Goal: Transaction & Acquisition: Purchase product/service

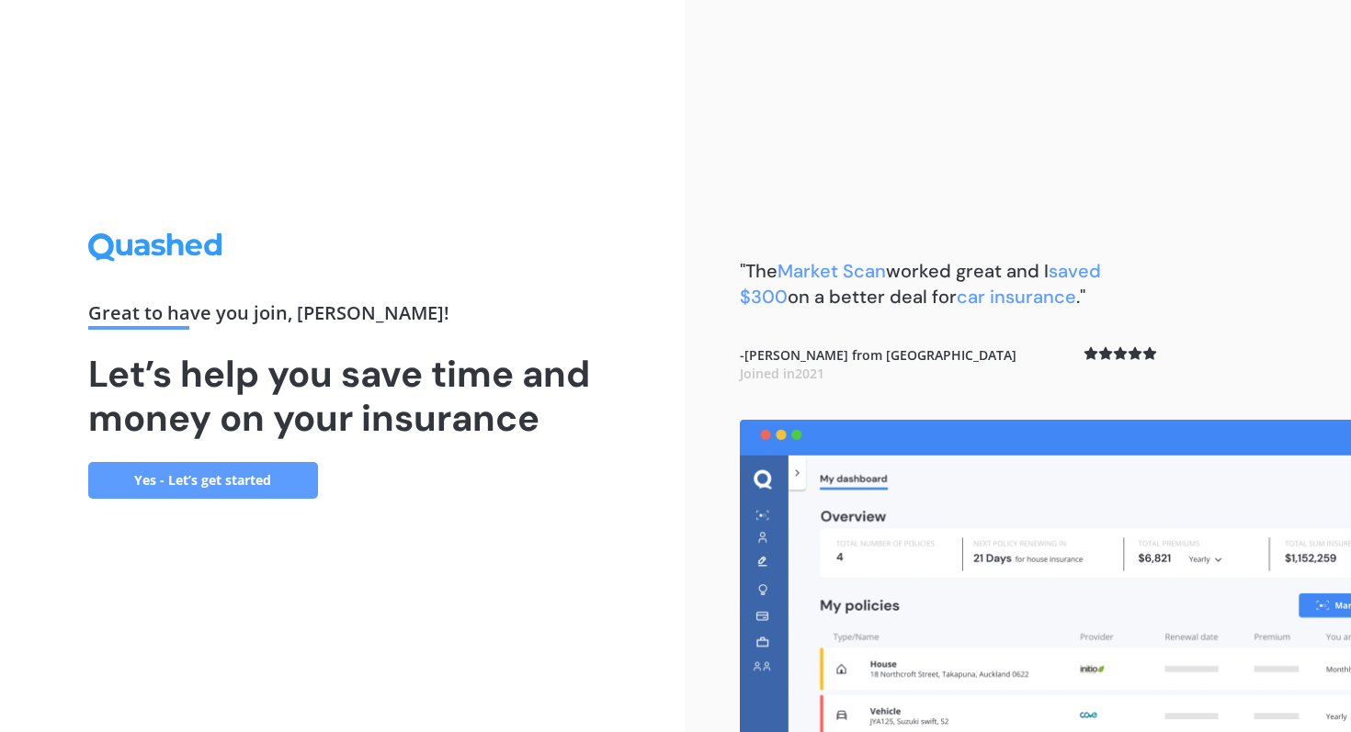
click at [253, 488] on link "Yes - Let’s get started" at bounding box center [203, 480] width 230 height 37
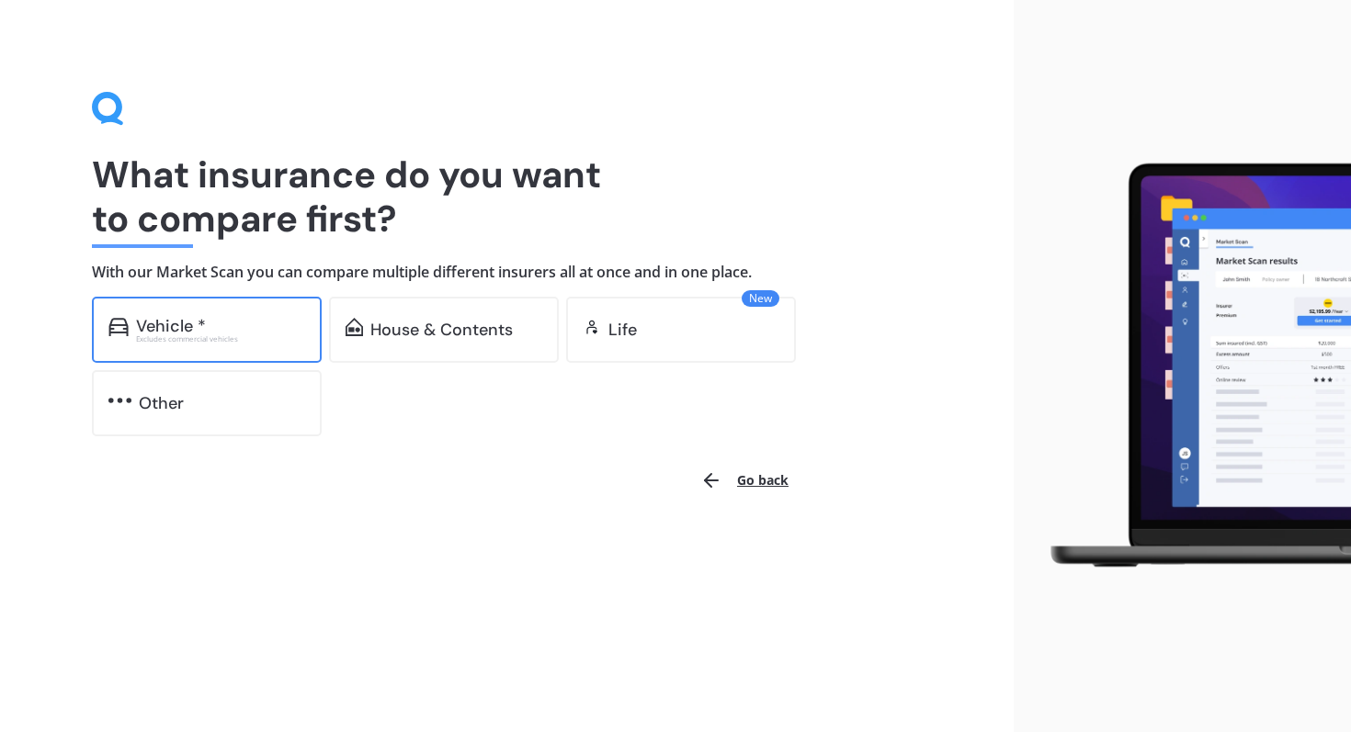
click at [181, 346] on div "Vehicle * Excludes commercial vehicles" at bounding box center [207, 330] width 230 height 66
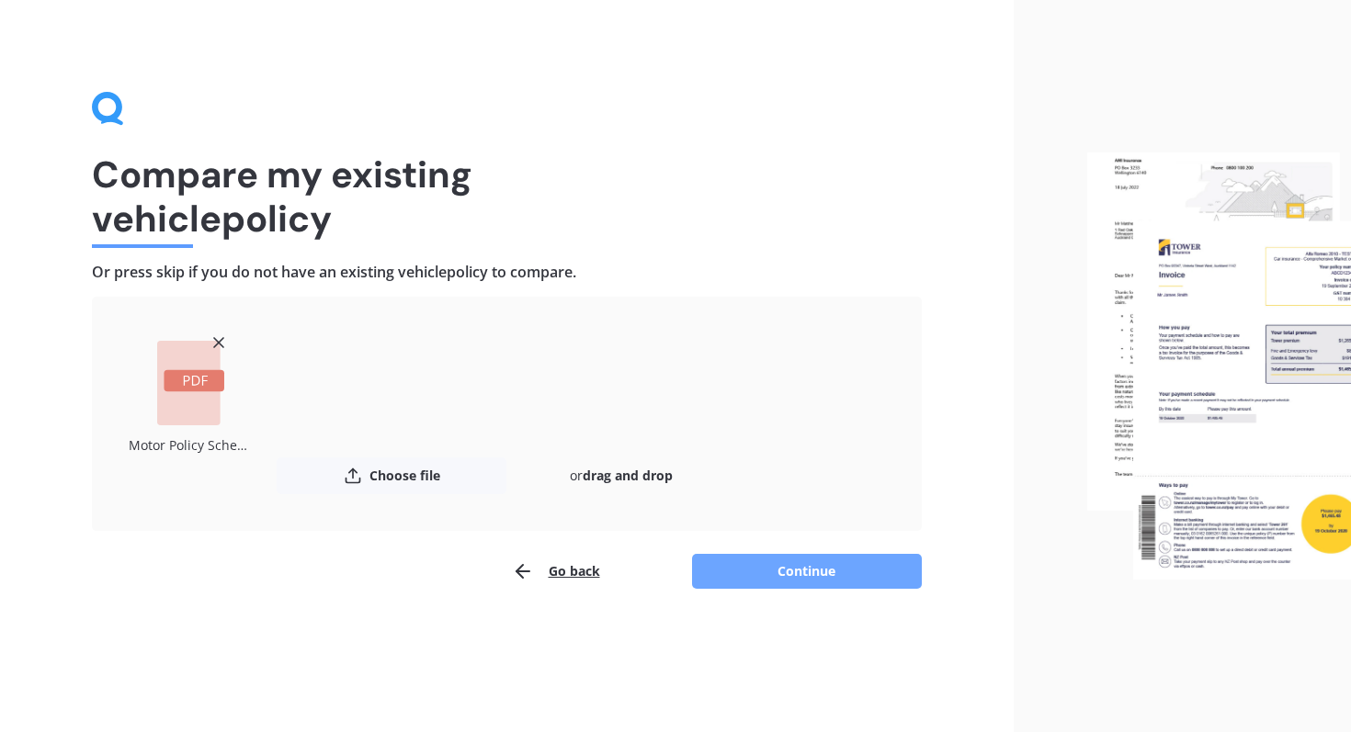
click at [766, 562] on button "Continue" at bounding box center [807, 571] width 230 height 35
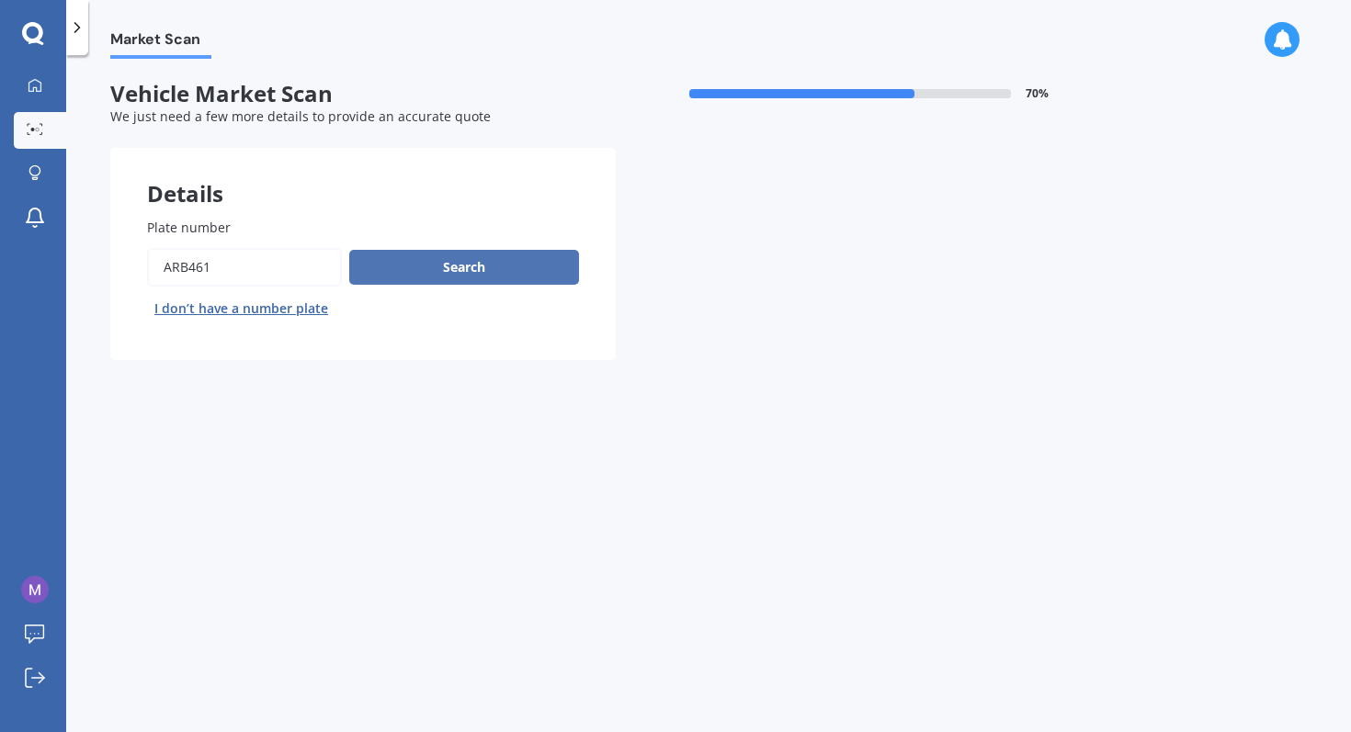
click at [478, 273] on button "Search" at bounding box center [464, 267] width 230 height 35
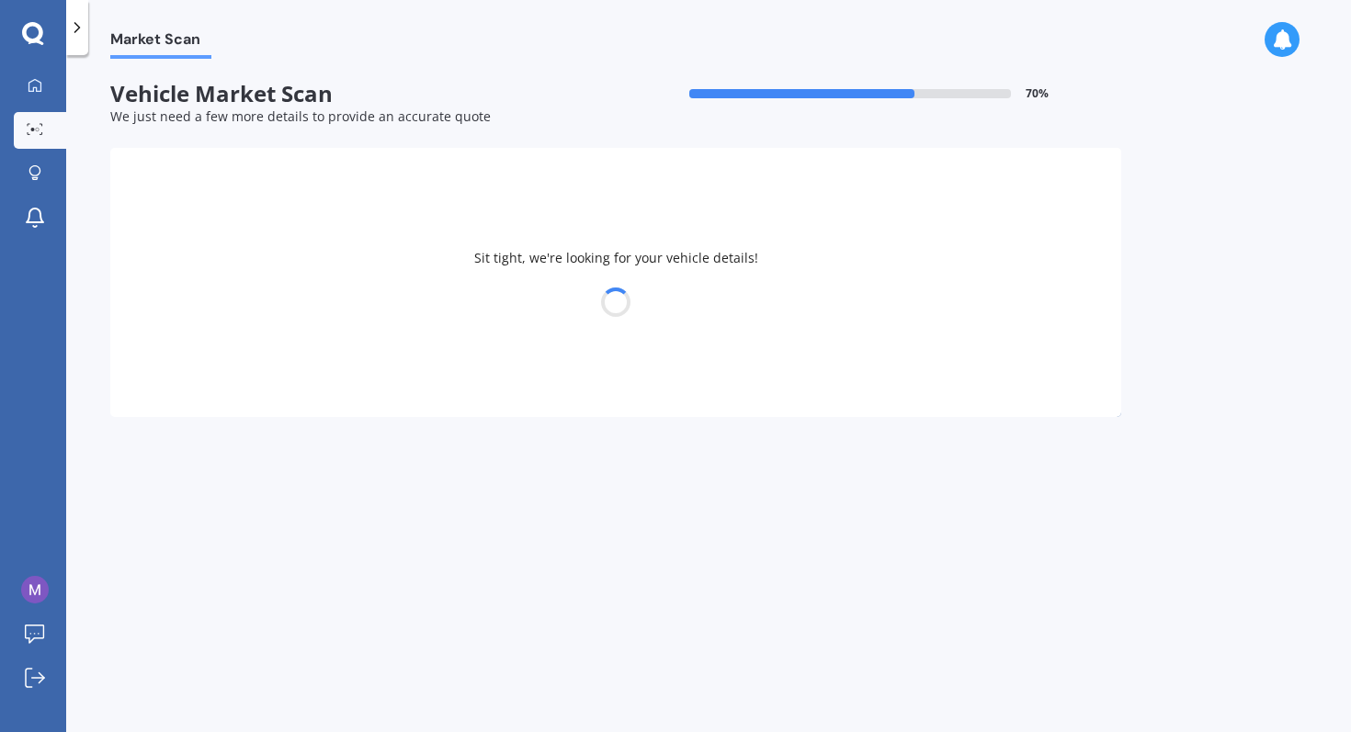
select select "TOYOTA"
select select "COROLLA"
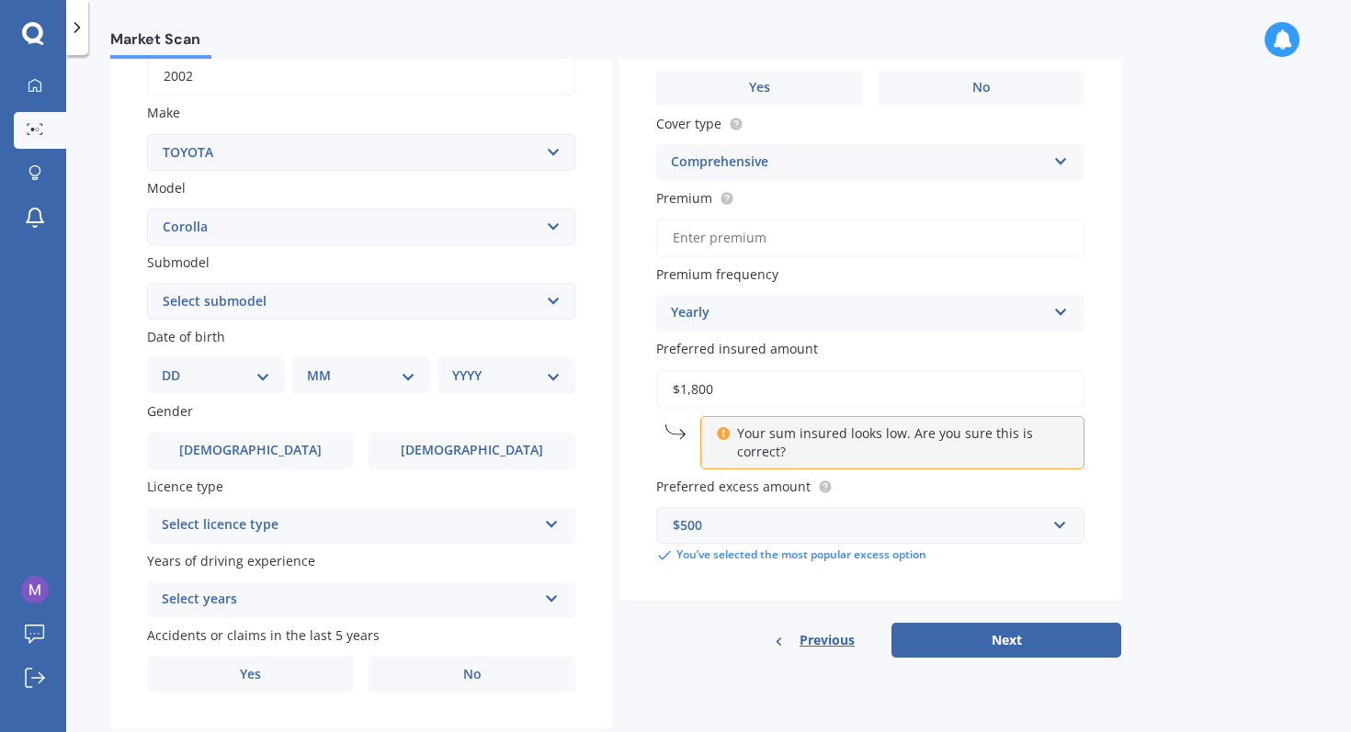
scroll to position [352, 0]
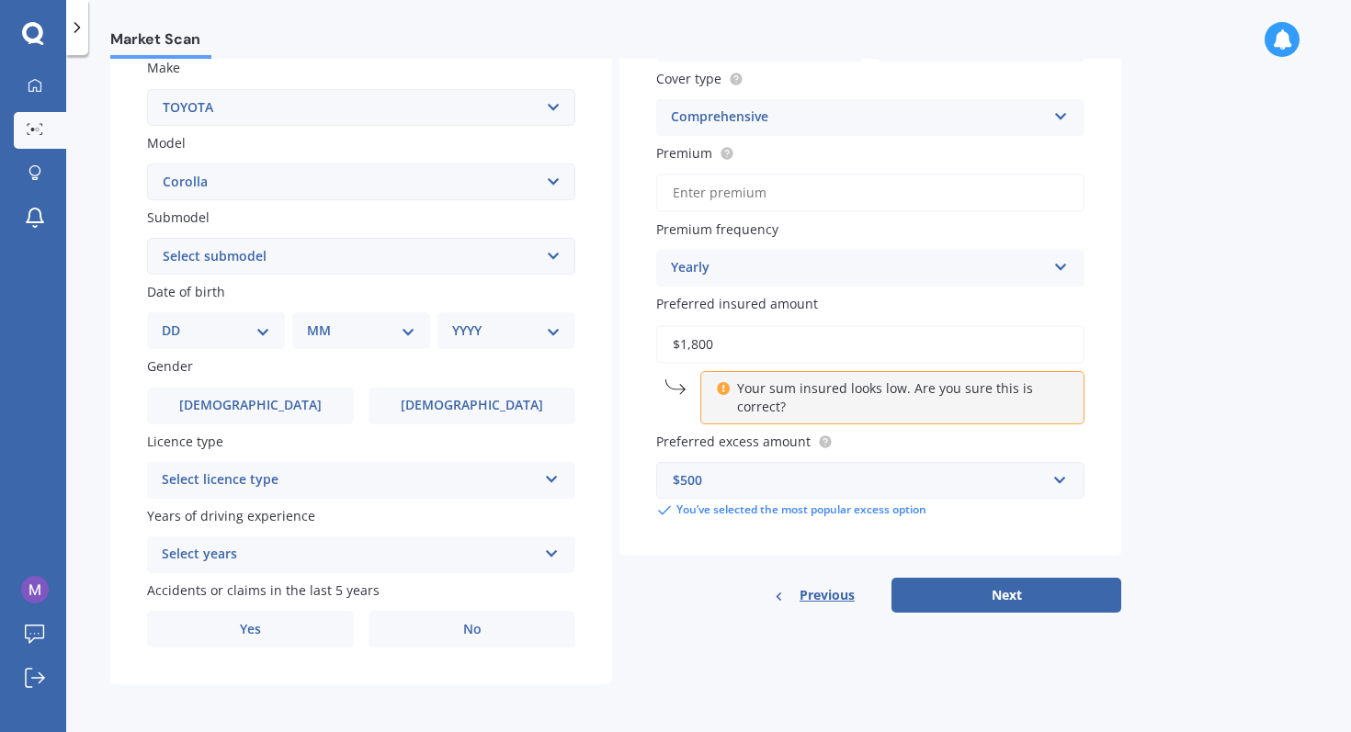
click at [788, 380] on p "Your sum insured looks low. Are you sure this is correct?" at bounding box center [899, 398] width 324 height 37
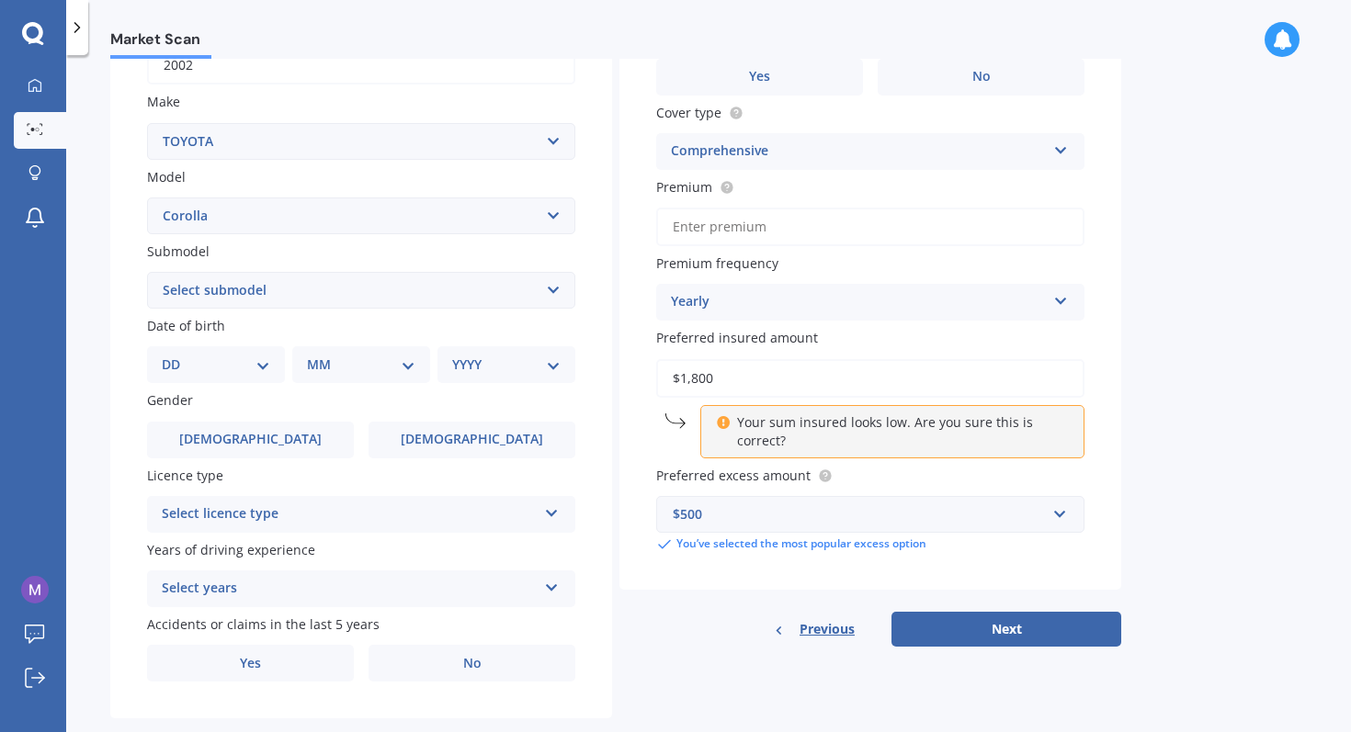
scroll to position [296, 0]
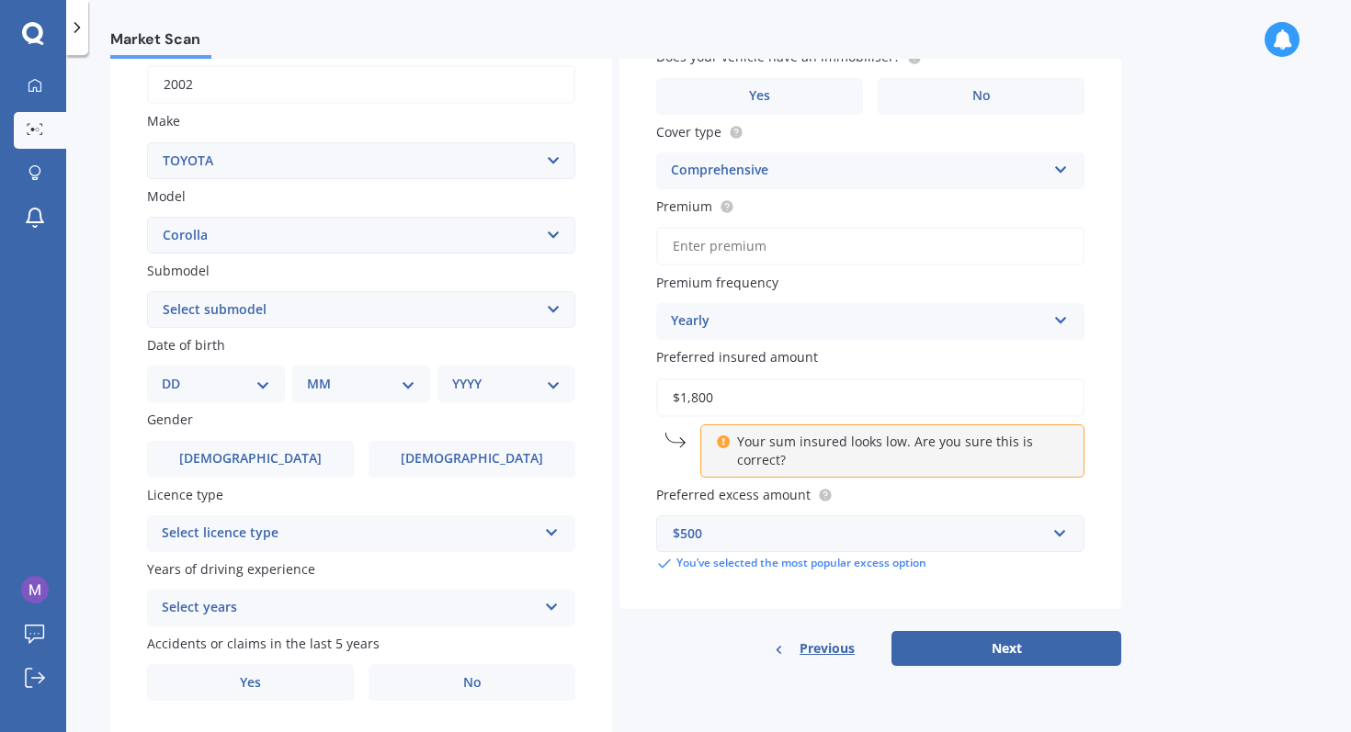
click at [844, 396] on input "$1,800" at bounding box center [870, 398] width 428 height 39
click at [700, 399] on input "$1,800" at bounding box center [870, 398] width 428 height 39
type input "$3,600"
click at [1027, 656] on button "Next" at bounding box center [1006, 648] width 230 height 35
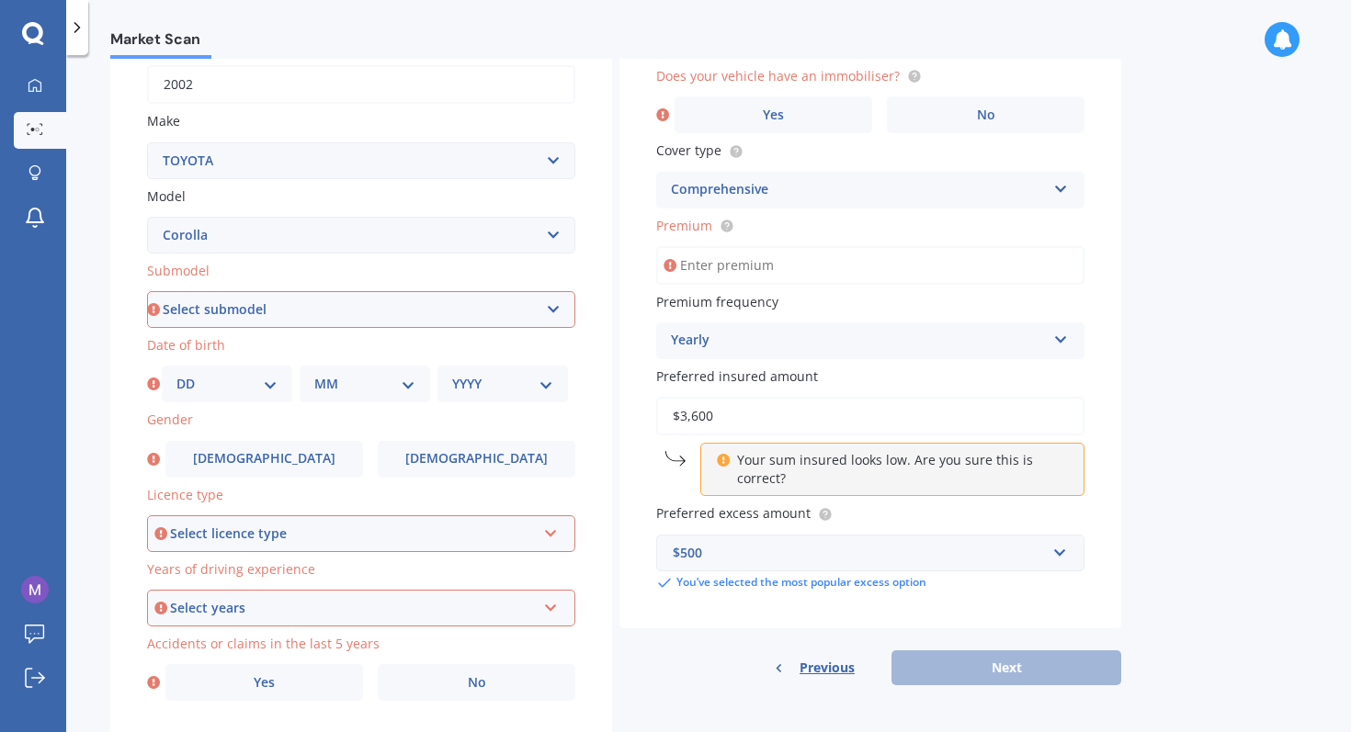
click at [471, 326] on select "Select submodel (All other) Axio Diesel Fielder 2WD Fielder 4WD FXGT GL GLX 1.8…" at bounding box center [361, 309] width 428 height 37
select select "GLX 1.8"
click at [147, 293] on select "Select submodel (All other) Axio Diesel Fielder 2WD Fielder 4WD FXGT GL GLX 1.8…" at bounding box center [361, 309] width 428 height 37
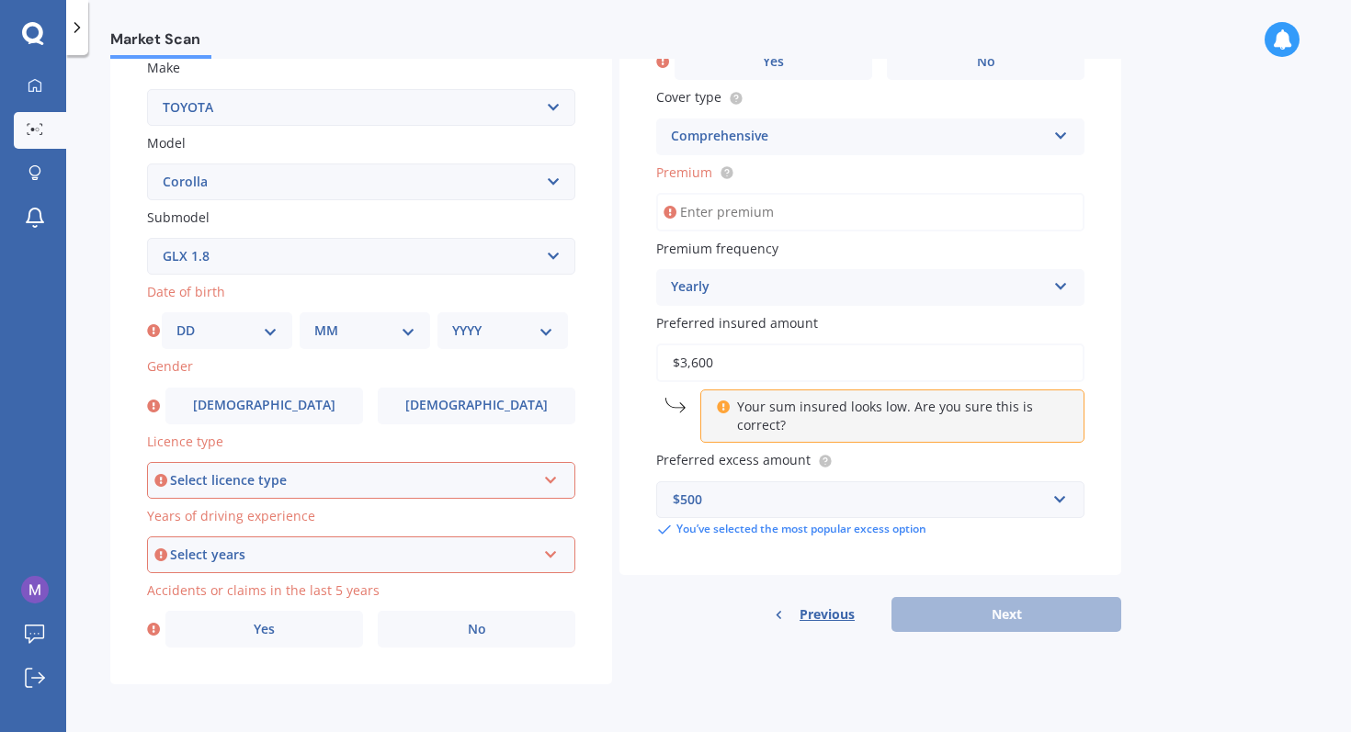
click at [153, 327] on icon at bounding box center [153, 331] width 13 height 18
click at [151, 329] on icon at bounding box center [153, 331] width 13 height 18
click at [274, 477] on div "Select licence type" at bounding box center [353, 481] width 366 height 20
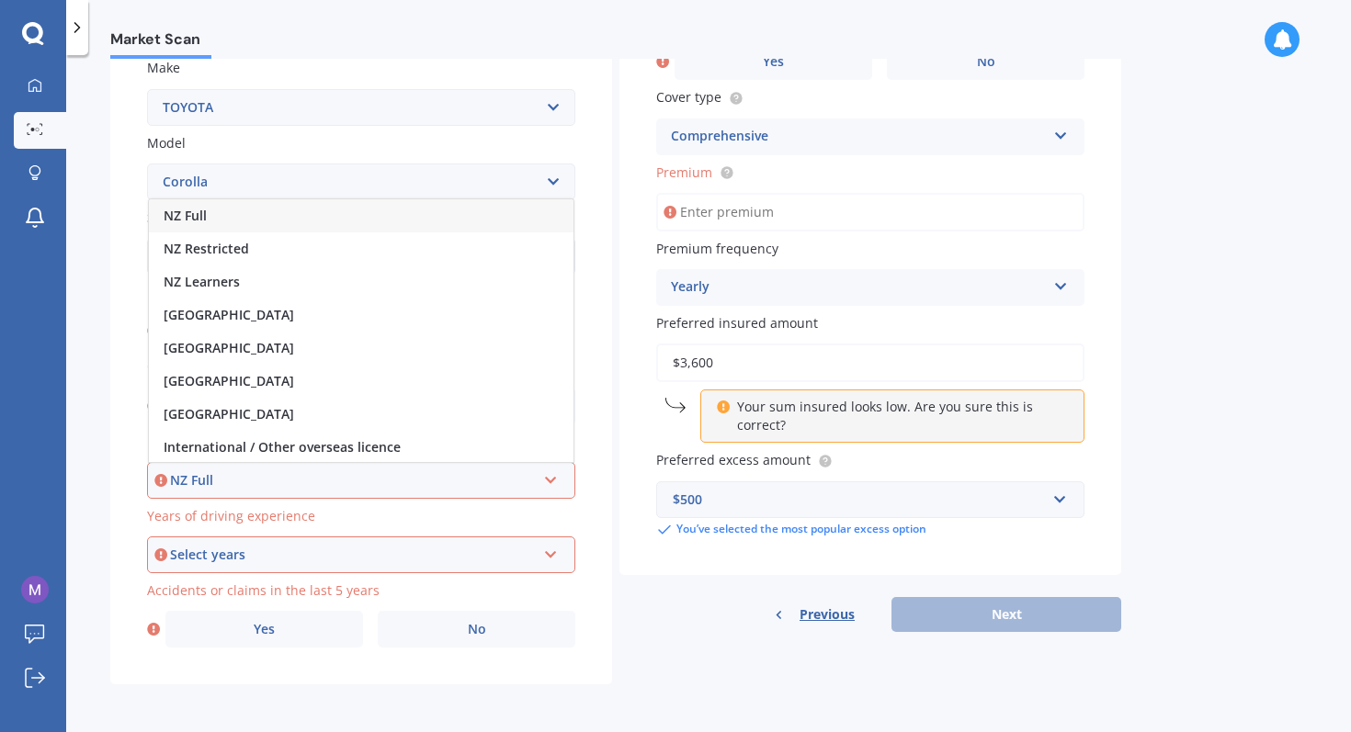
click at [307, 221] on div "NZ Full" at bounding box center [361, 215] width 425 height 33
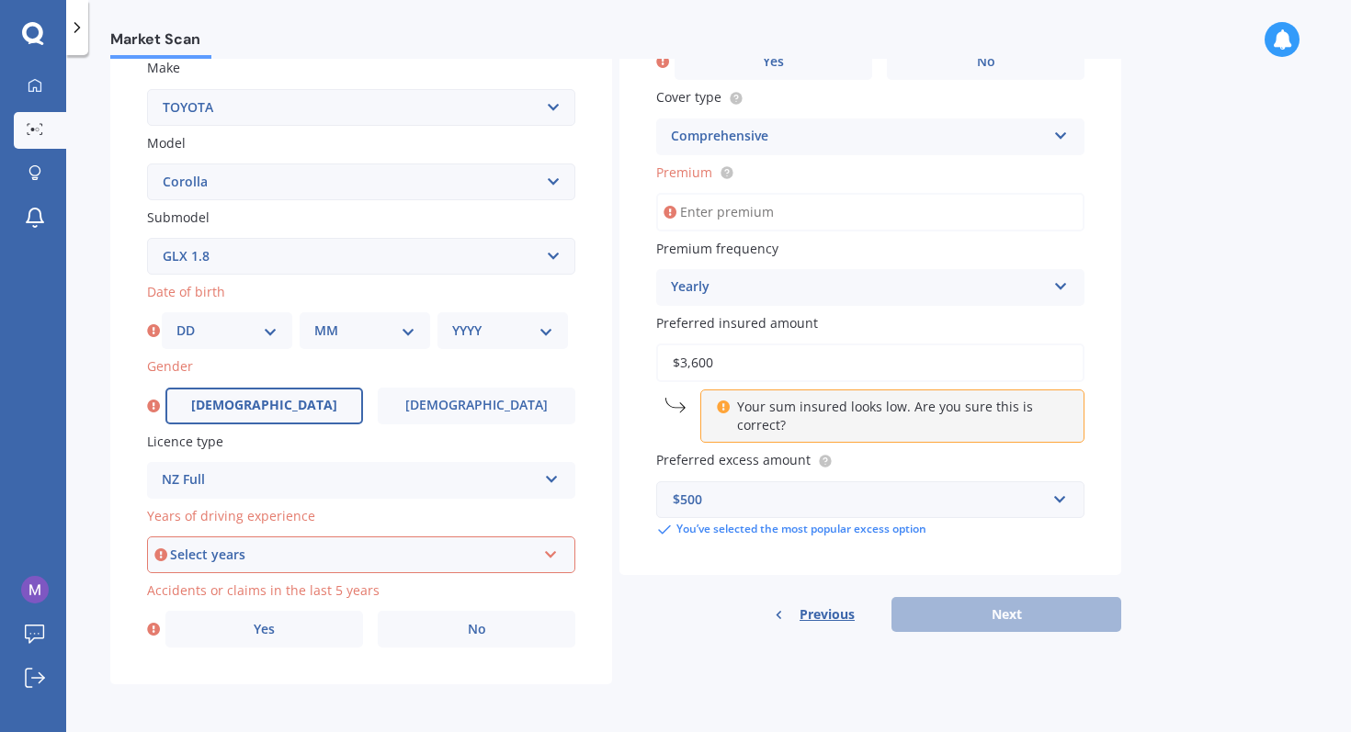
click at [302, 414] on label "Male" at bounding box center [264, 406] width 198 height 37
click at [0, 0] on input "Male" at bounding box center [0, 0] width 0 height 0
click at [255, 321] on select "DD 01 02 03 04 05 06 07 08 09 10 11 12 13 14 15 16 17 18 19 20 21 22 23 24 25 2…" at bounding box center [226, 331] width 101 height 20
select select "30"
click at [176, 321] on select "DD 01 02 03 04 05 06 07 08 09 10 11 12 13 14 15 16 17 18 19 20 21 22 23 24 25 2…" at bounding box center [226, 331] width 101 height 20
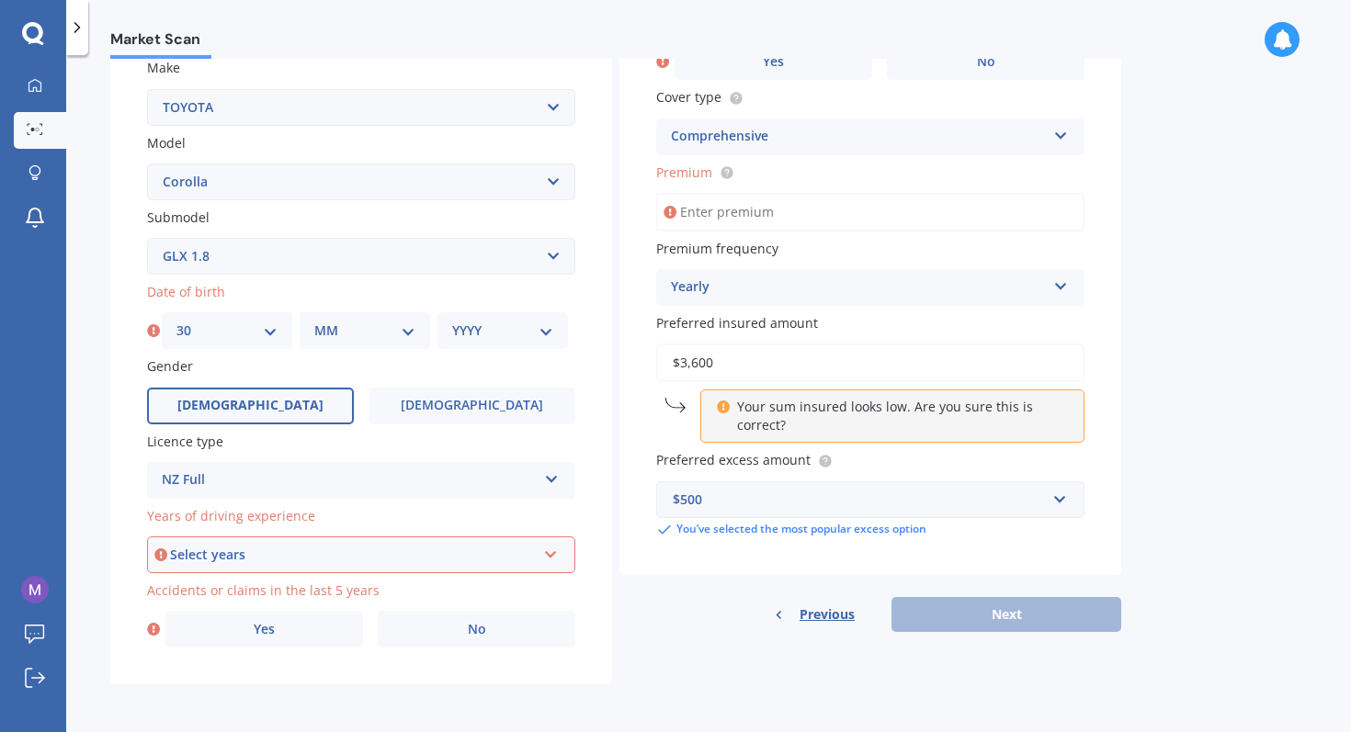
click at [398, 330] on select "MM 01 02 03 04 05 06 07 08 09 10 11 12" at bounding box center [364, 331] width 101 height 20
select select "03"
click at [314, 321] on select "MM 01 02 03 04 05 06 07 08 09 10 11 12" at bounding box center [364, 331] width 101 height 20
click at [483, 338] on select "YYYY 2025 2024 2023 2022 2021 2020 2019 2018 2017 2016 2015 2014 2013 2012 2011…" at bounding box center [502, 331] width 101 height 20
select select "1989"
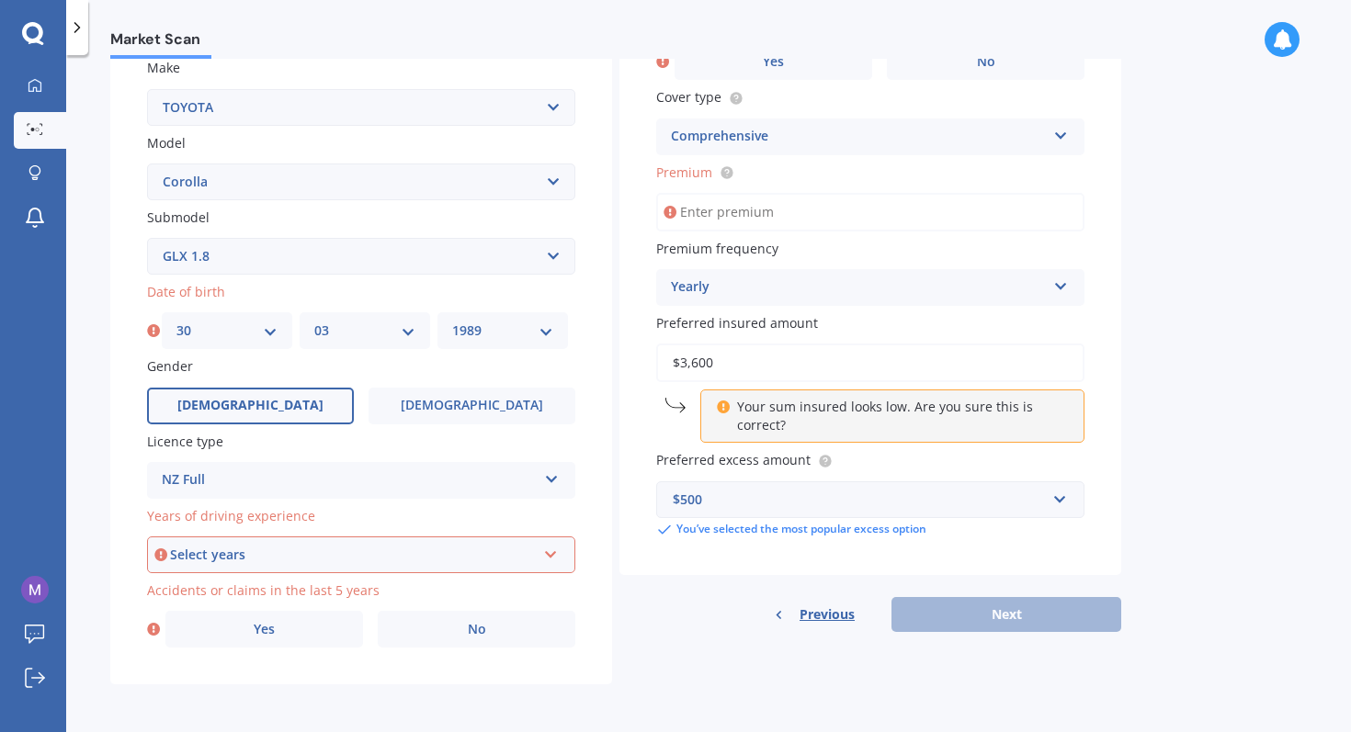
click at [452, 321] on select "YYYY 2025 2024 2023 2022 2021 2020 2019 2018 2017 2016 2015 2014 2013 2012 2011…" at bounding box center [502, 331] width 101 height 20
click at [356, 558] on div "Select years" at bounding box center [353, 555] width 366 height 20
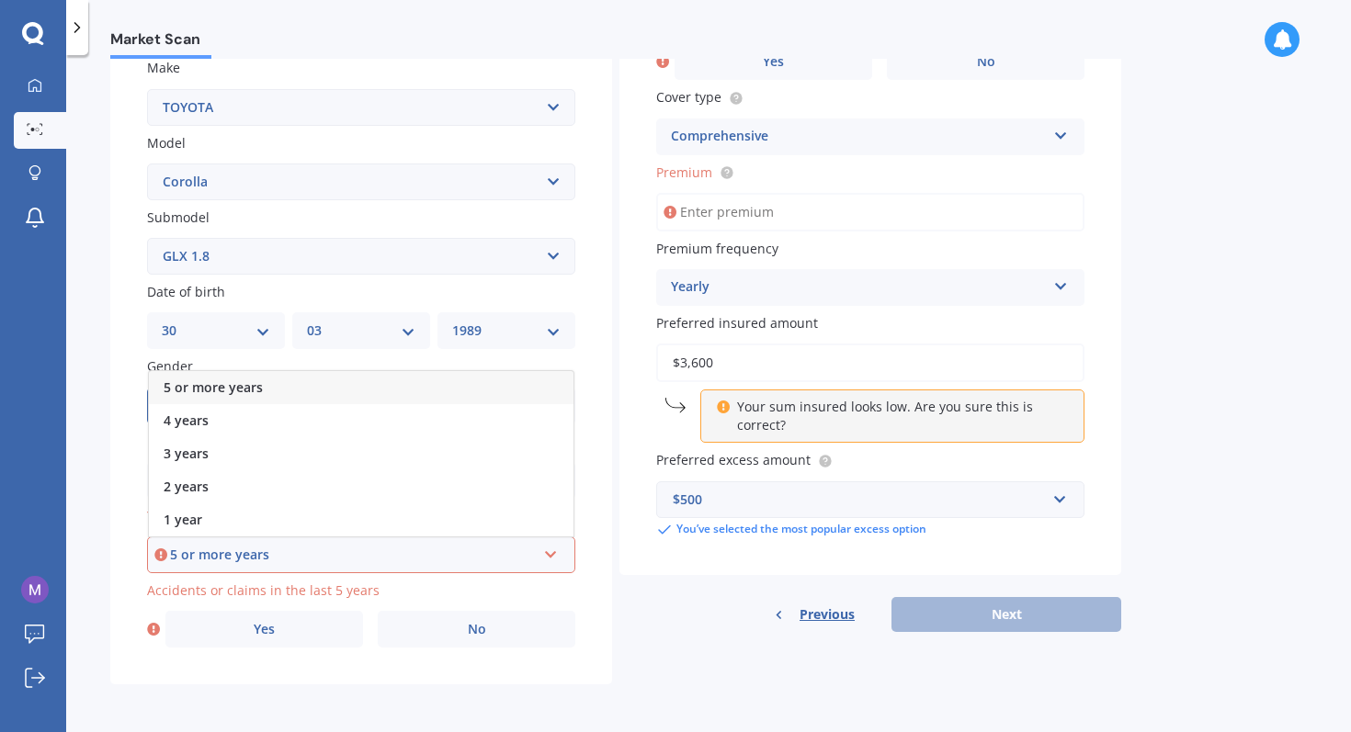
click at [346, 392] on div "5 or more years" at bounding box center [361, 387] width 425 height 33
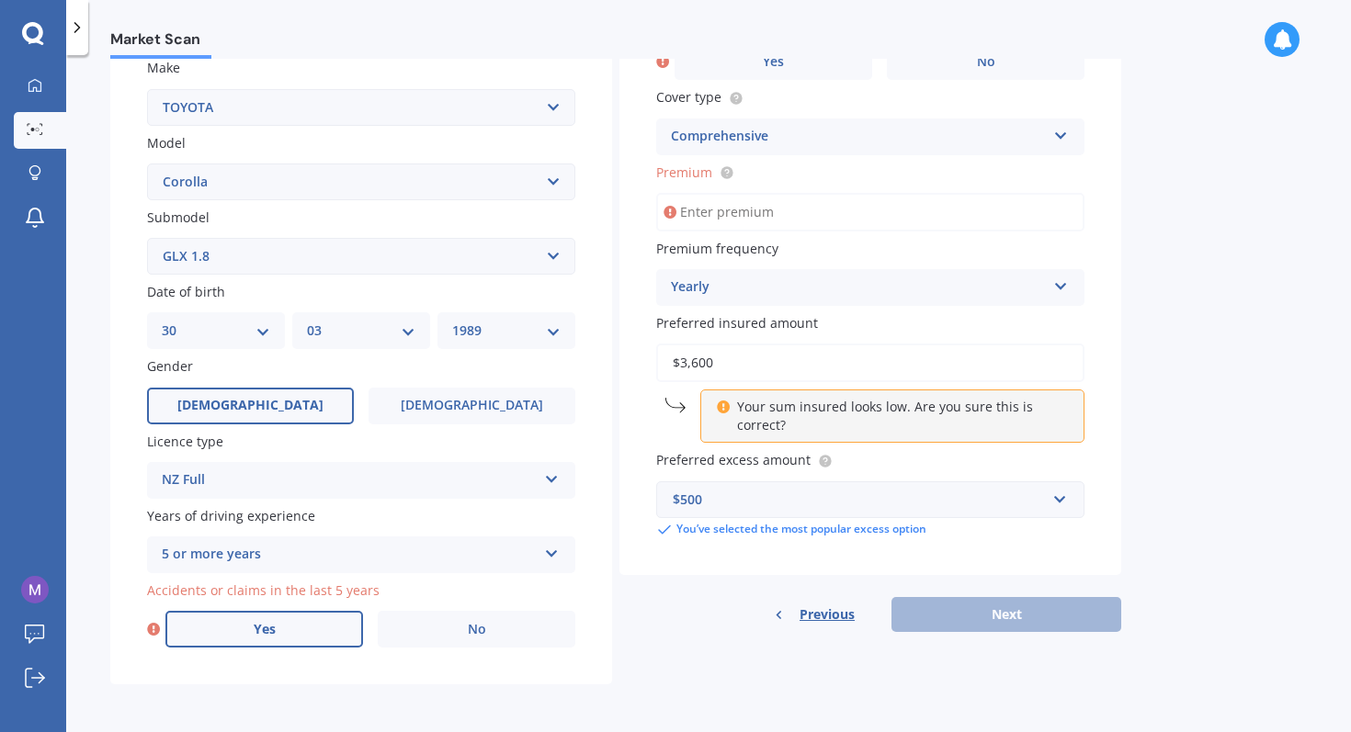
click at [290, 630] on label "Yes" at bounding box center [264, 629] width 198 height 37
click at [0, 0] on input "Yes" at bounding box center [0, 0] width 0 height 0
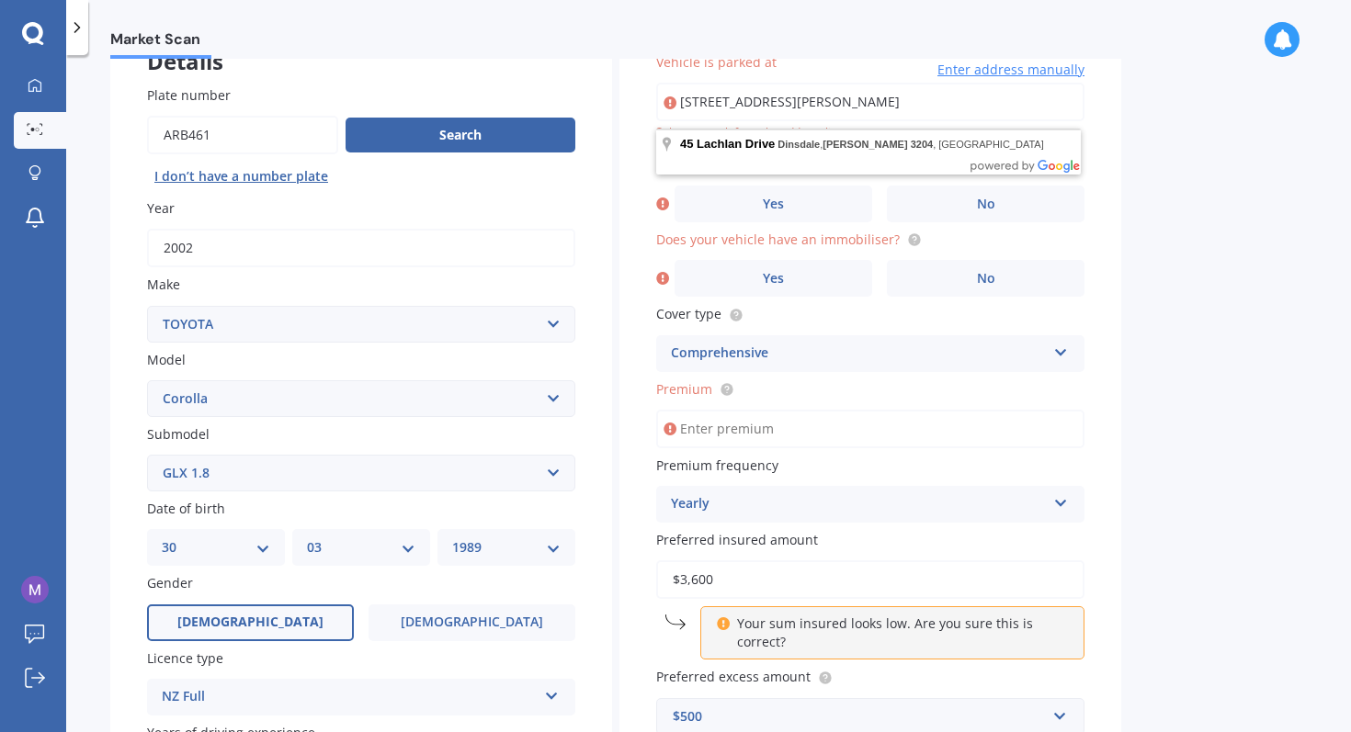
scroll to position [134, 0]
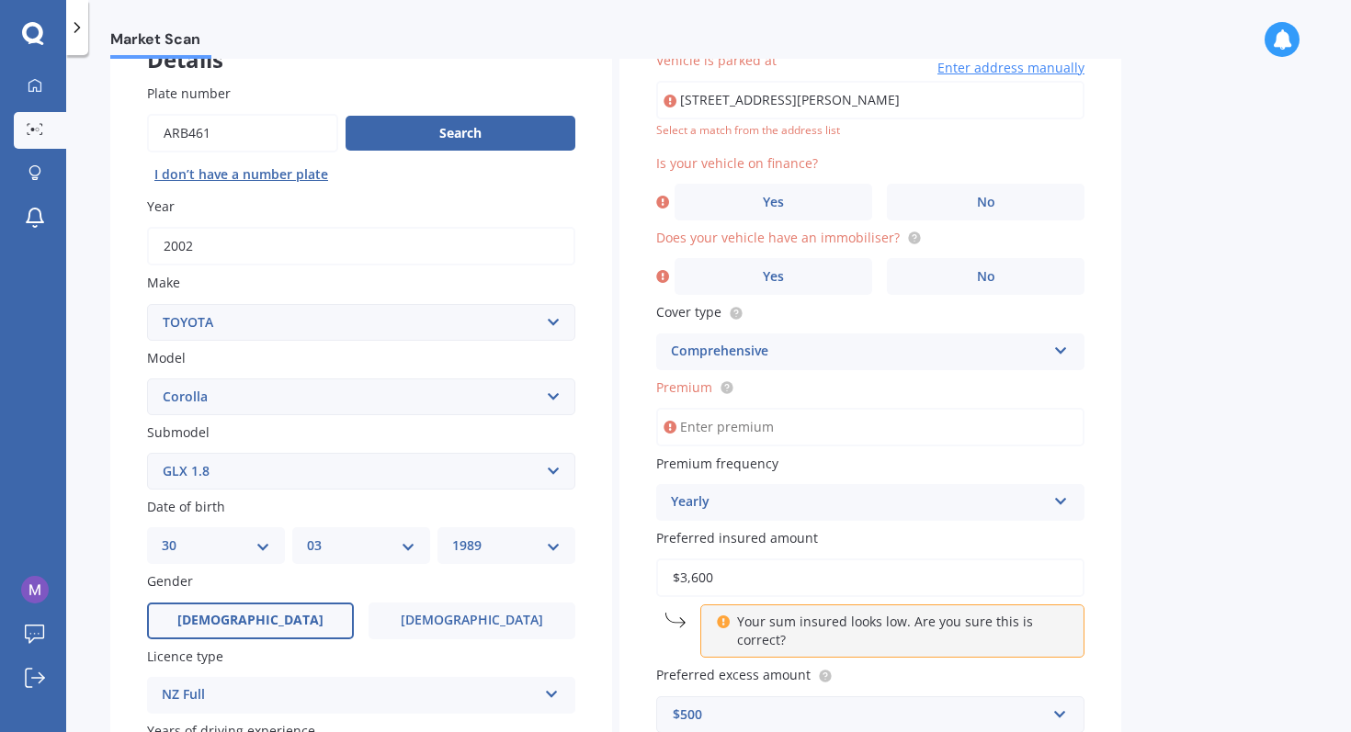
click at [623, 213] on div "Vehicle is parked at 45 Lachlan Drive Dinsdale, Hamilton 3204 Enter address man…" at bounding box center [870, 402] width 502 height 777
click at [789, 94] on input "45 Lachlan Drive Dinsdale, Hamilton 3204" at bounding box center [870, 100] width 428 height 39
type input "45 Lachlan Drive, Dinsdale, Hamilton 3204"
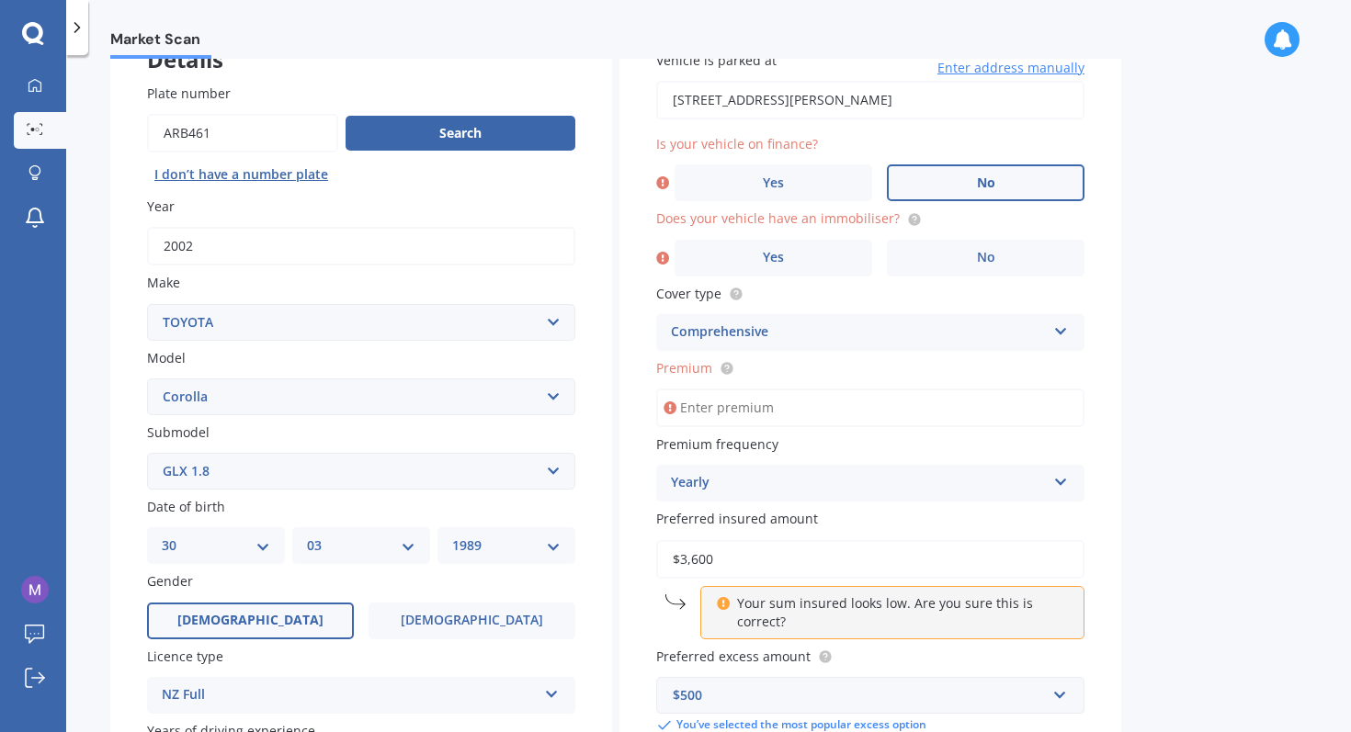
click at [967, 181] on label "No" at bounding box center [986, 183] width 198 height 37
click at [0, 0] on input "No" at bounding box center [0, 0] width 0 height 0
click at [849, 262] on label "Yes" at bounding box center [774, 258] width 198 height 37
click at [0, 0] on input "Yes" at bounding box center [0, 0] width 0 height 0
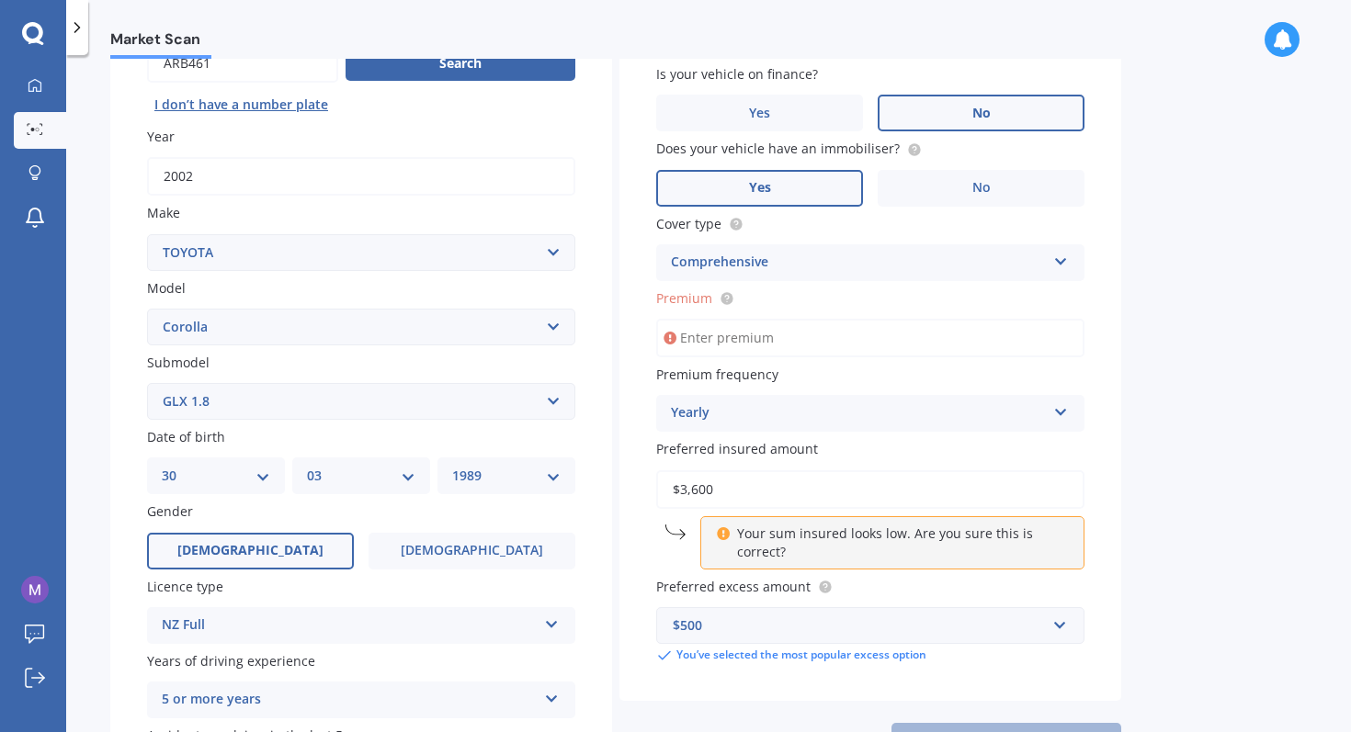
scroll to position [205, 0]
click at [901, 342] on input "Premium" at bounding box center [870, 337] width 428 height 39
click at [671, 341] on icon at bounding box center [670, 337] width 13 height 18
click at [666, 334] on icon at bounding box center [670, 337] width 13 height 18
click at [706, 346] on input "Premium" at bounding box center [870, 337] width 428 height 39
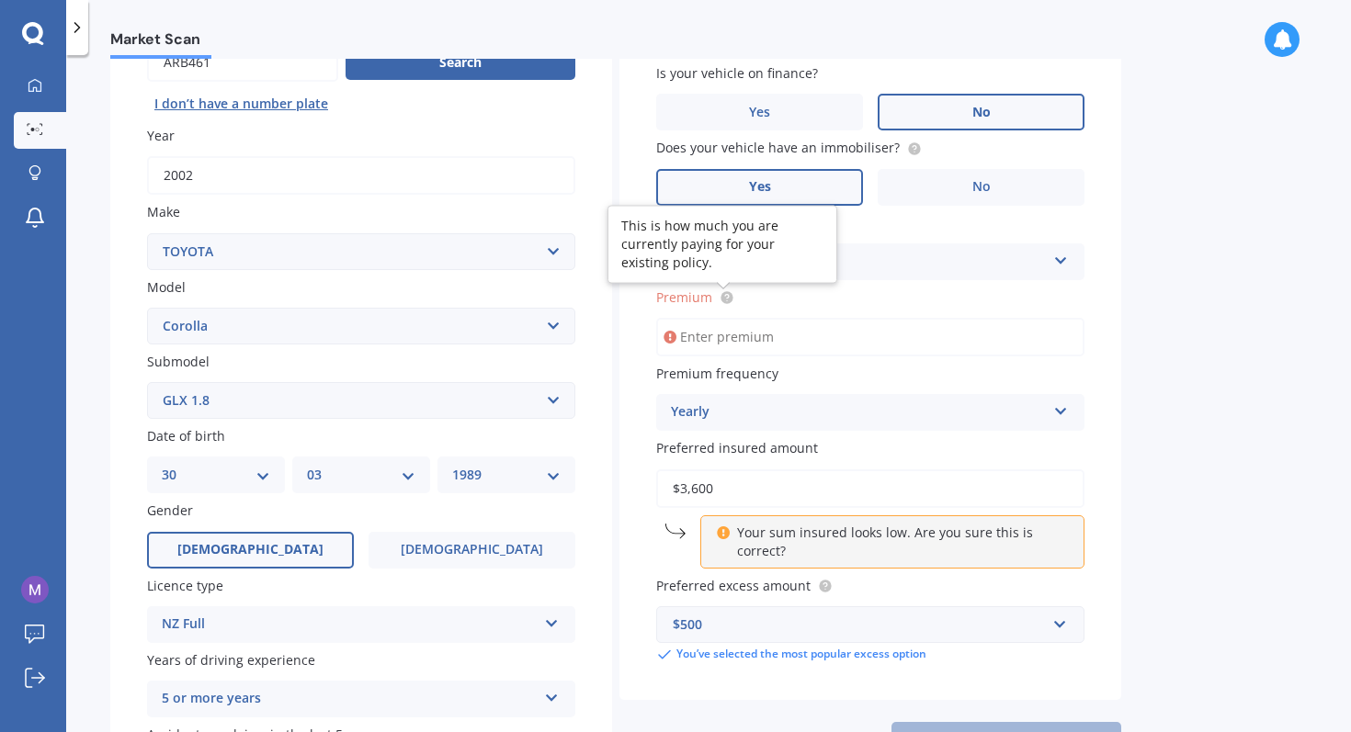
click at [729, 298] on circle at bounding box center [727, 297] width 12 height 12
click at [731, 338] on input "Premium" at bounding box center [870, 337] width 428 height 39
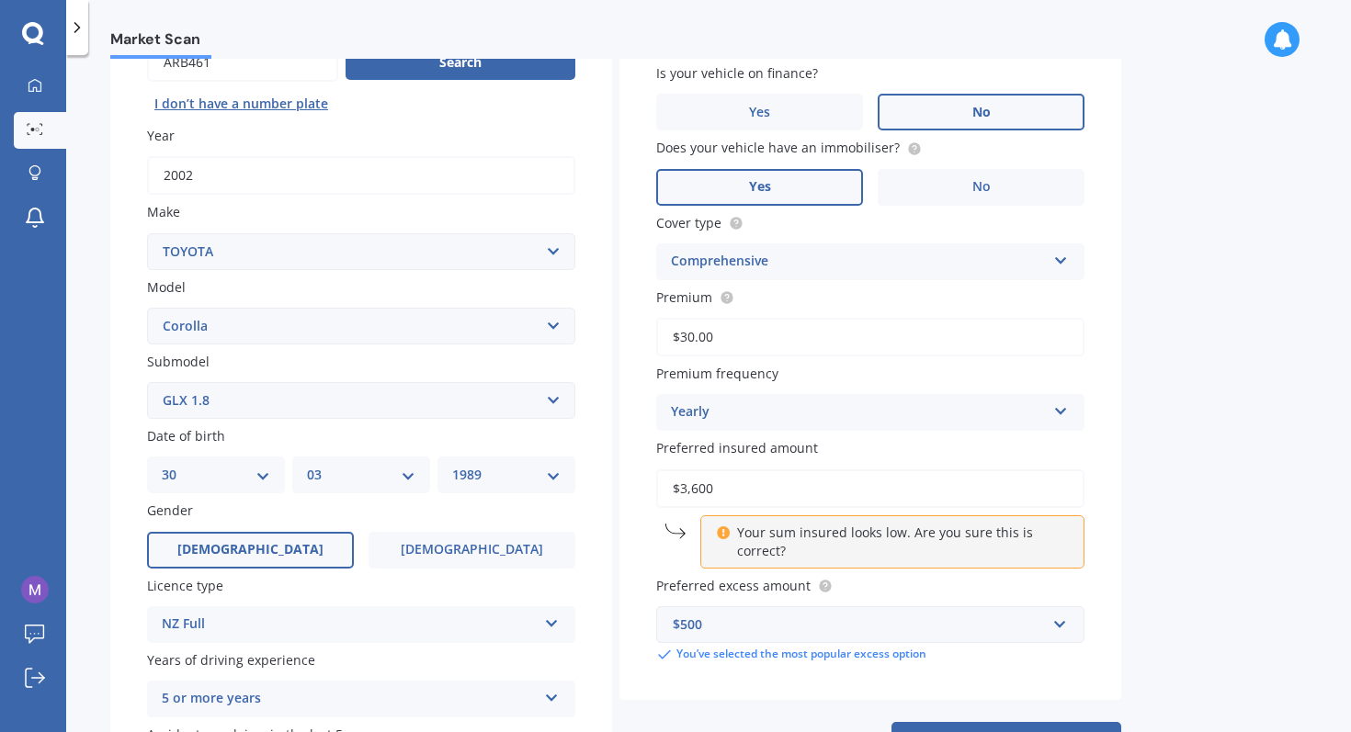
type input "$30.00"
click at [1214, 391] on div "Market Scan Vehicle Market Scan 70 % We just need a few more details to provide…" at bounding box center [708, 397] width 1285 height 677
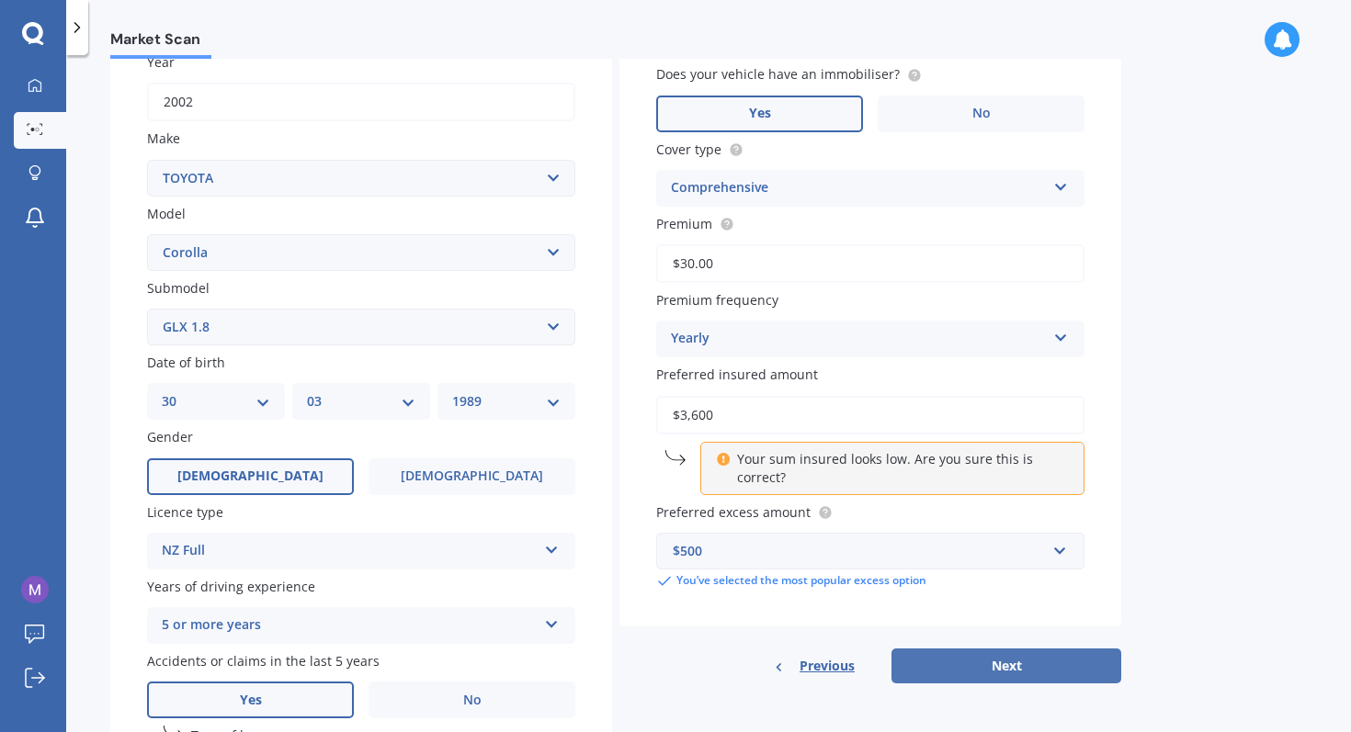
click at [1007, 676] on button "Next" at bounding box center [1006, 666] width 230 height 35
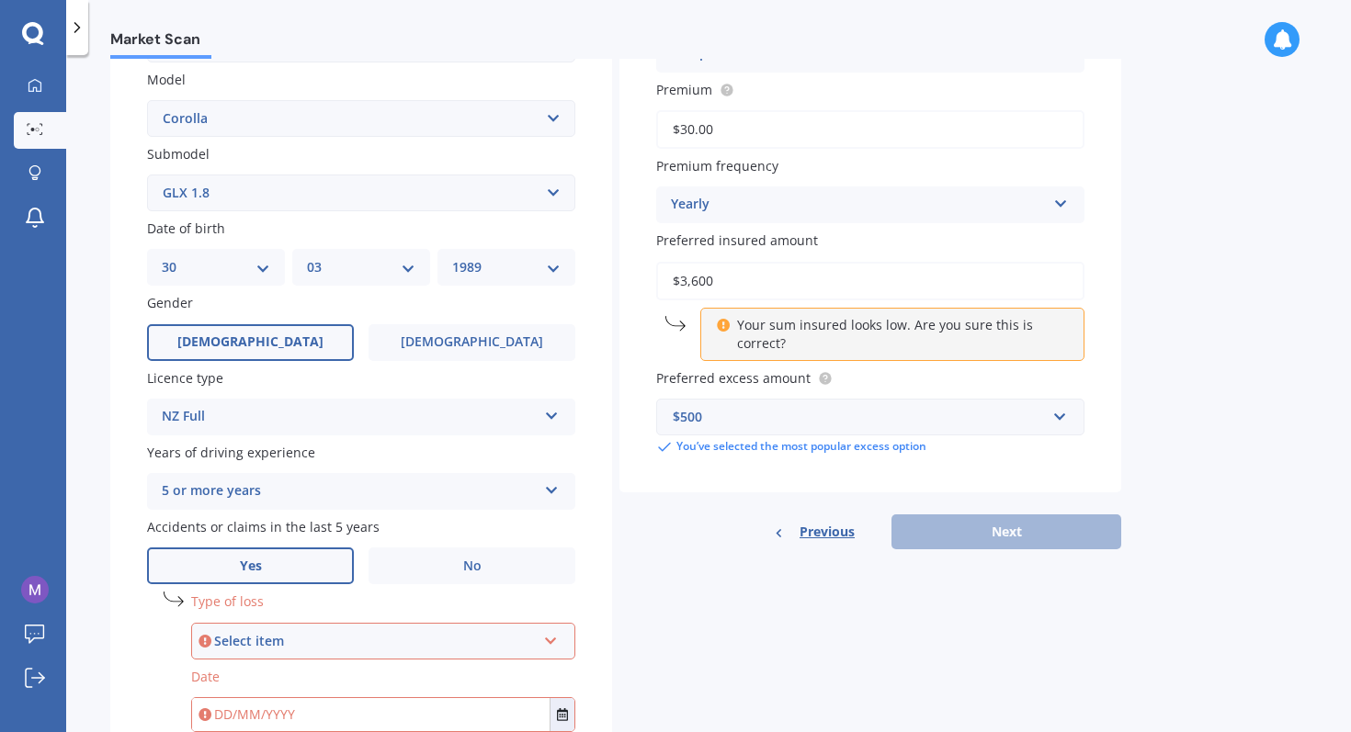
scroll to position [554, 0]
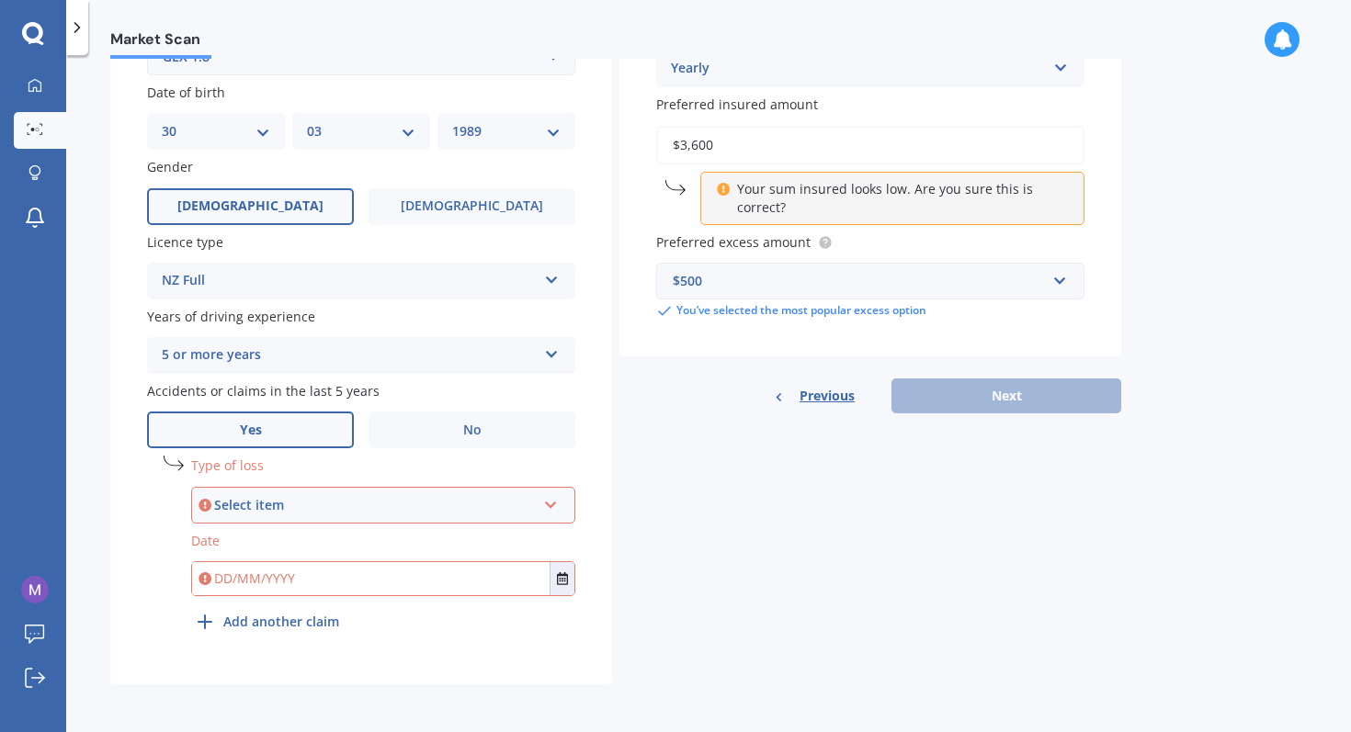
click at [265, 511] on div "Select item" at bounding box center [375, 505] width 322 height 20
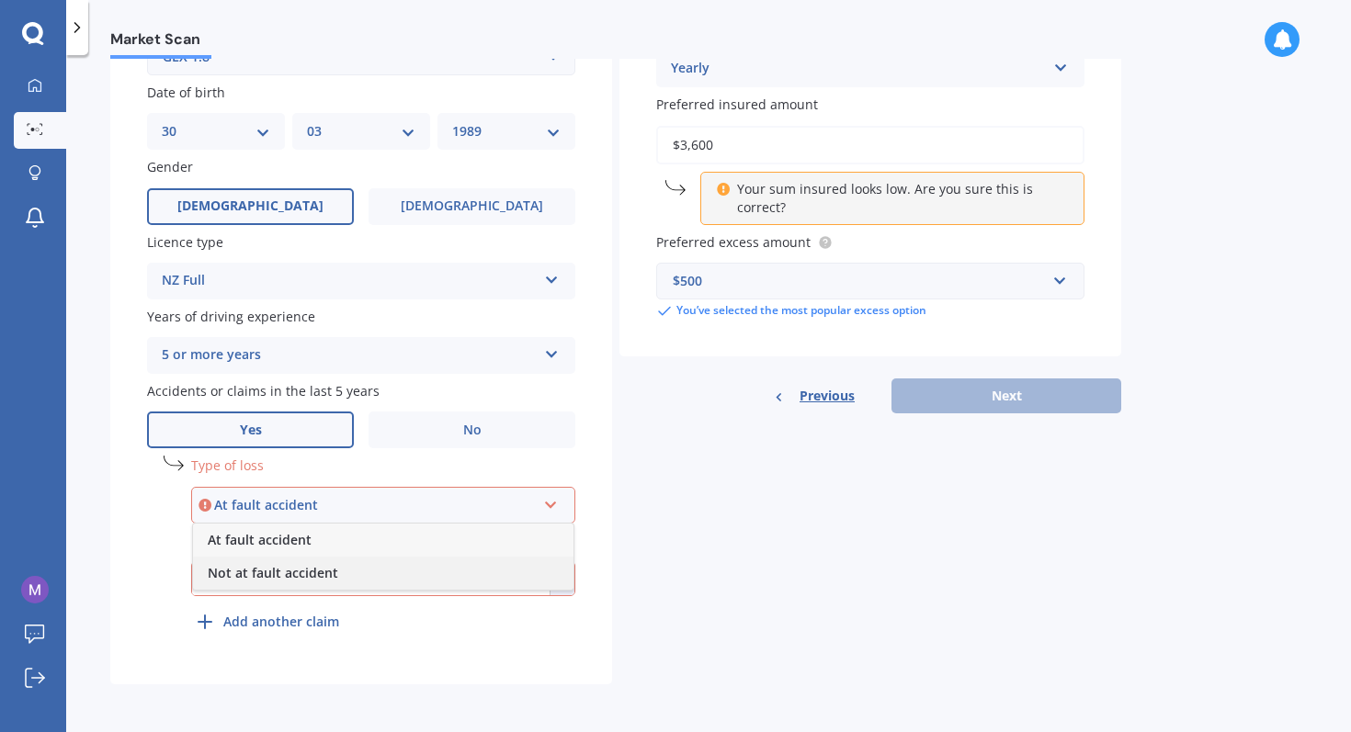
click at [334, 575] on span "Not at fault accident" at bounding box center [273, 572] width 131 height 17
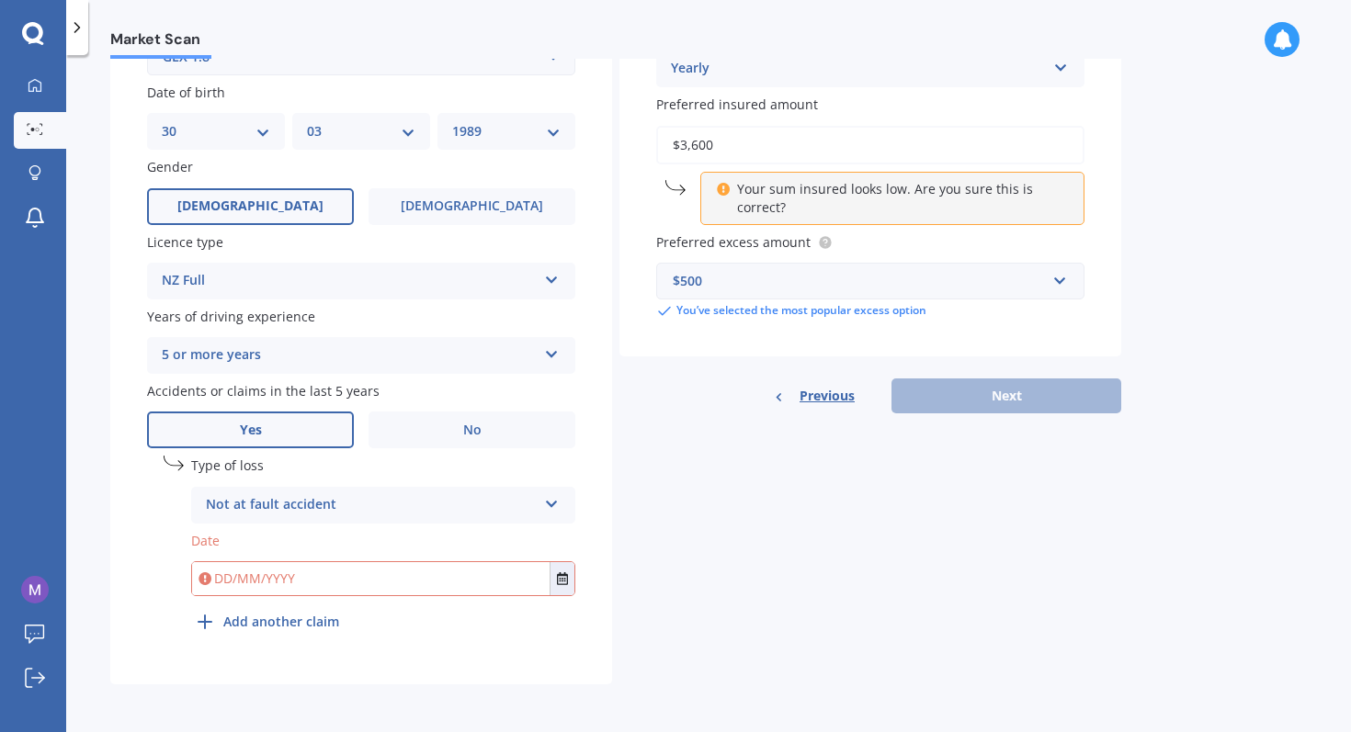
click at [334, 575] on input "text" at bounding box center [371, 578] width 358 height 33
click at [569, 582] on button "Select date" at bounding box center [562, 578] width 25 height 33
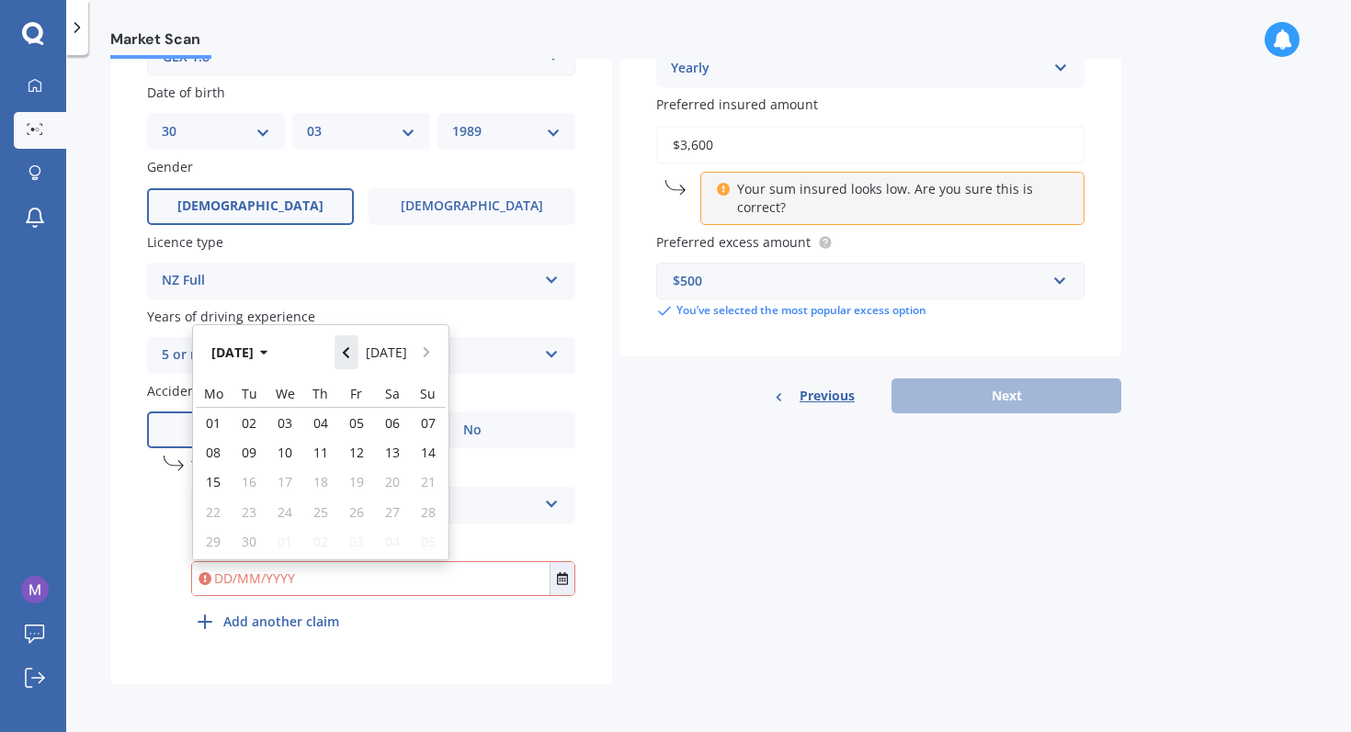
click at [347, 347] on icon "Navigate back" at bounding box center [346, 352] width 8 height 13
click at [347, 347] on icon "Navigate back" at bounding box center [346, 347] width 8 height 13
click at [347, 347] on icon "Navigate back" at bounding box center [346, 352] width 8 height 13
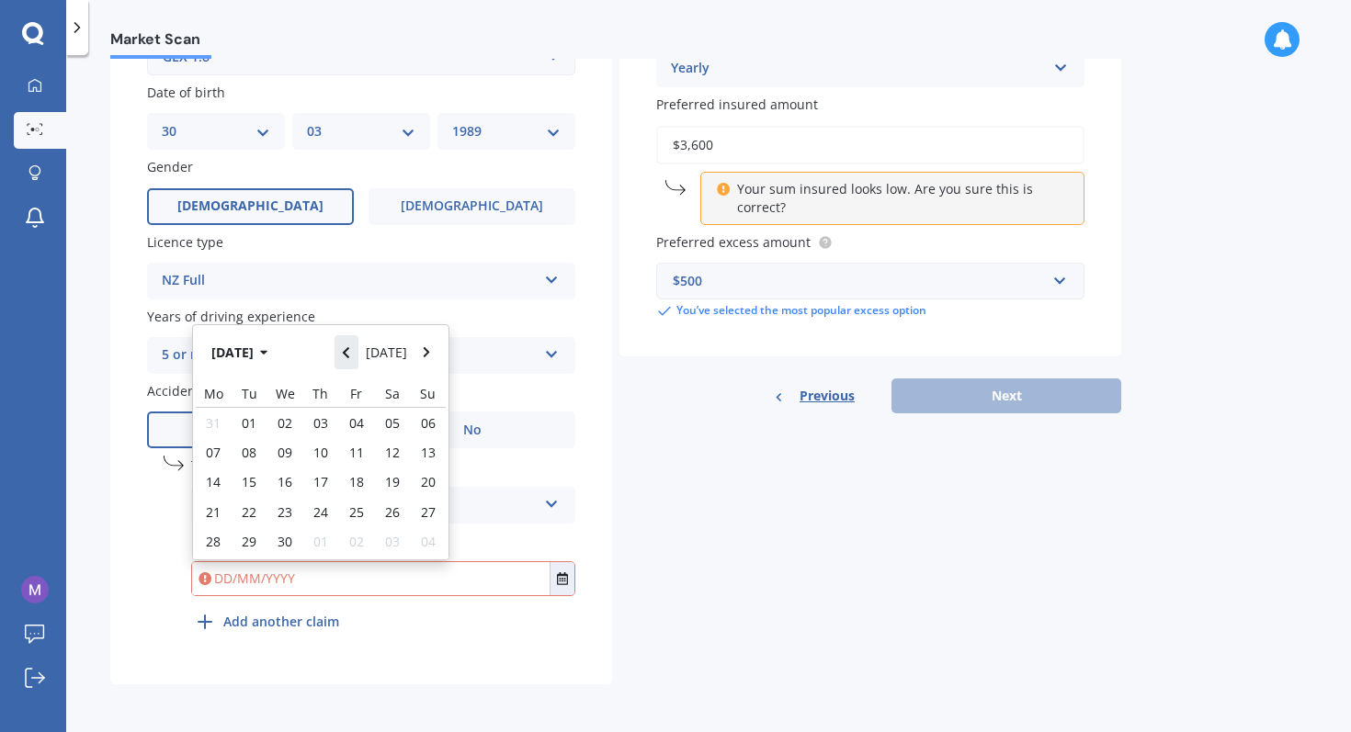
click at [347, 347] on icon "Navigate back" at bounding box center [346, 352] width 8 height 13
click at [347, 347] on icon "Navigate back" at bounding box center [346, 347] width 8 height 13
click at [347, 347] on icon "Navigate back" at bounding box center [346, 352] width 8 height 13
click at [347, 347] on icon "Navigate back" at bounding box center [346, 347] width 8 height 13
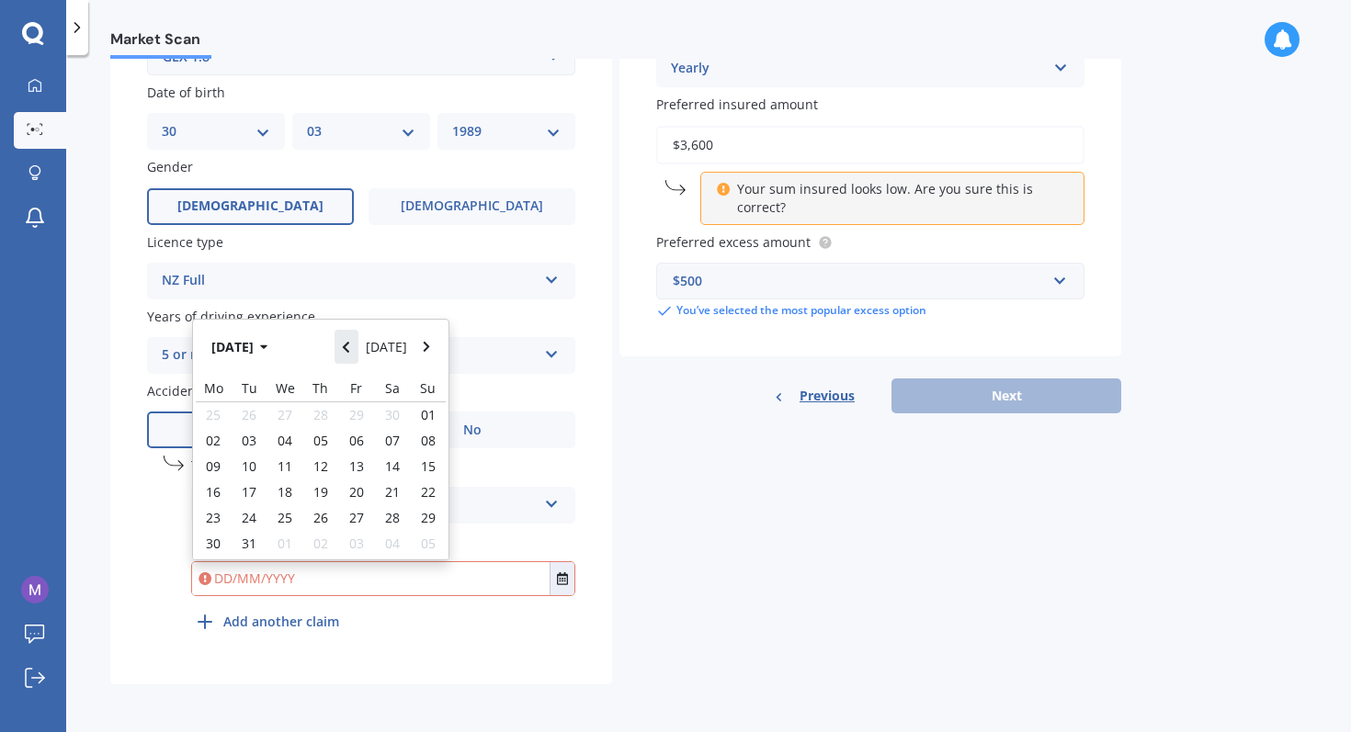
click at [347, 347] on icon "Navigate back" at bounding box center [346, 347] width 8 height 13
click at [347, 347] on icon "Navigate back" at bounding box center [346, 352] width 8 height 13
click at [353, 510] on span "27" at bounding box center [356, 517] width 15 height 17
type input "27/09/2024"
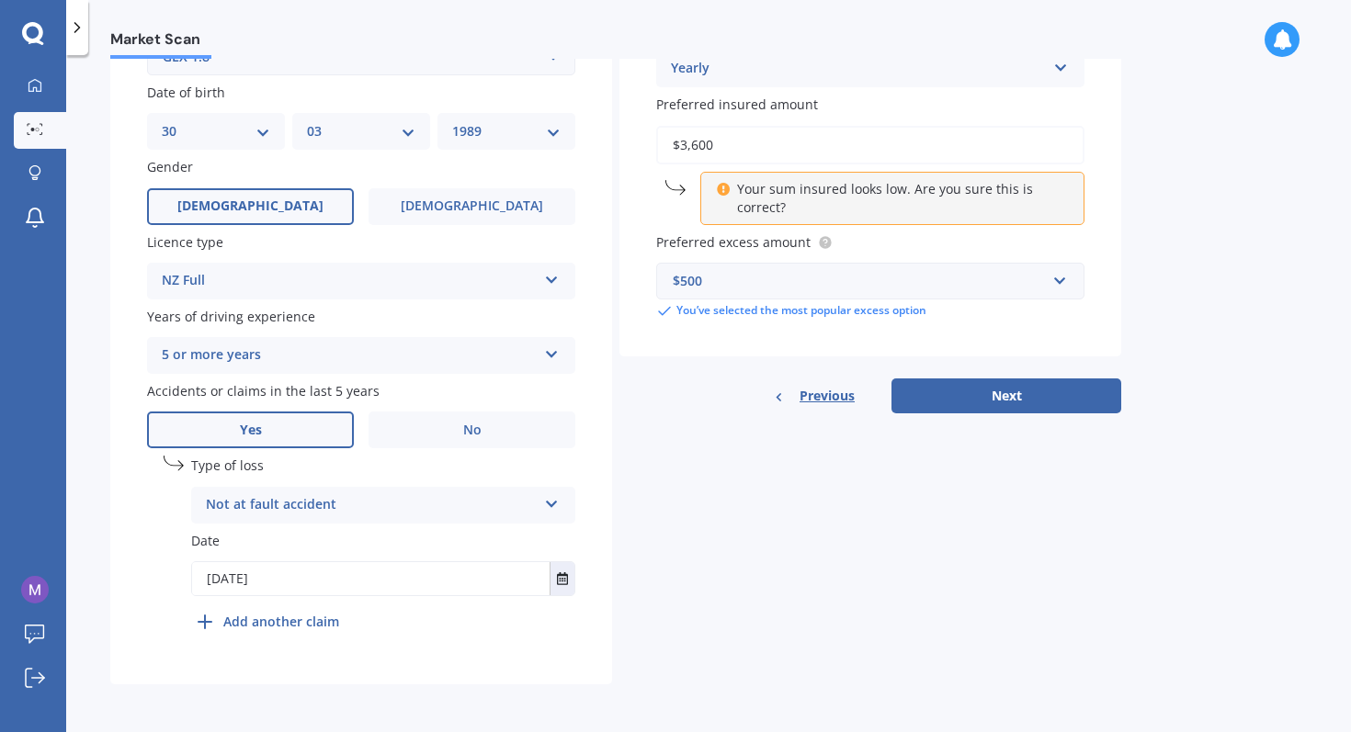
click at [389, 622] on div "undefined 1 Type of loss Not at fault accident At fault accident Not at fault a…" at bounding box center [383, 548] width 384 height 184
click at [213, 468] on span "Type of loss" at bounding box center [227, 466] width 73 height 17
click at [296, 512] on div "Not at fault accident" at bounding box center [371, 505] width 331 height 22
click at [497, 459] on label "Type of loss" at bounding box center [383, 465] width 384 height 19
click at [1036, 403] on button "Next" at bounding box center [1006, 396] width 230 height 35
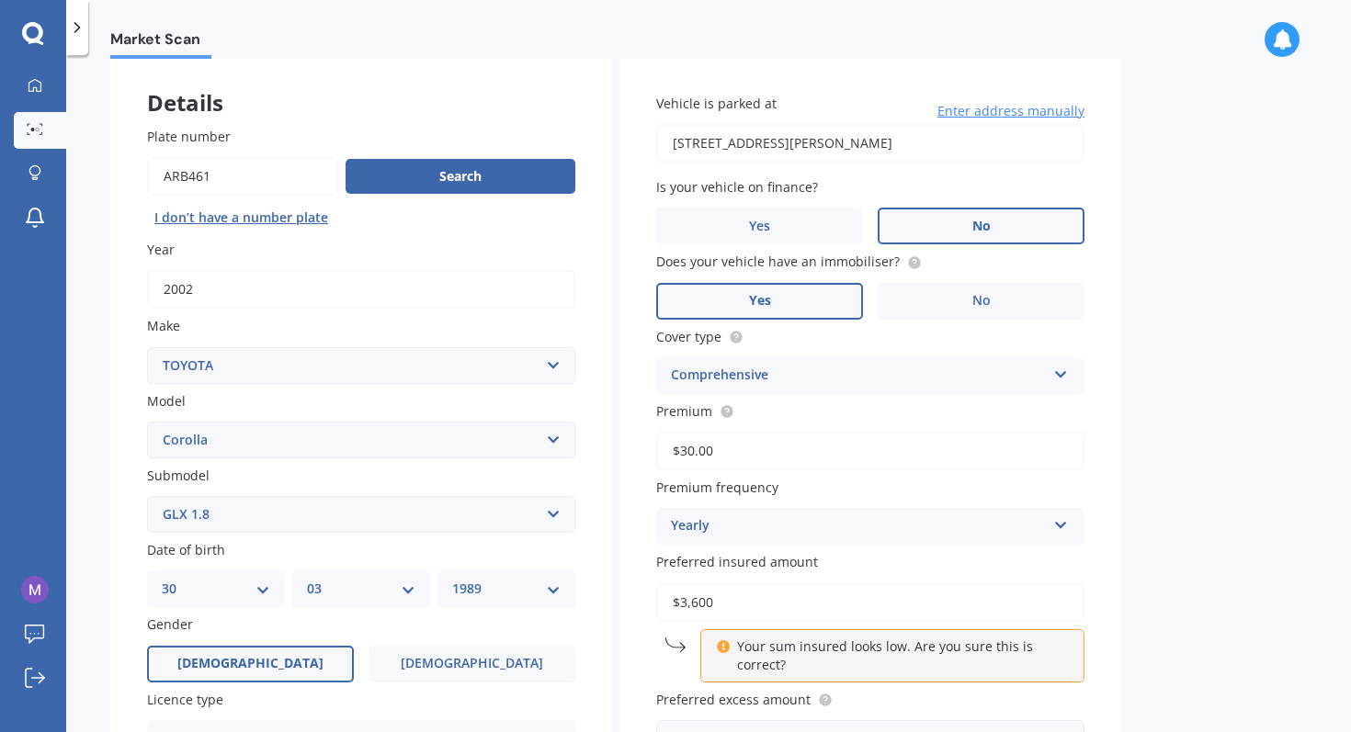
select select "30"
select select "03"
select select "1989"
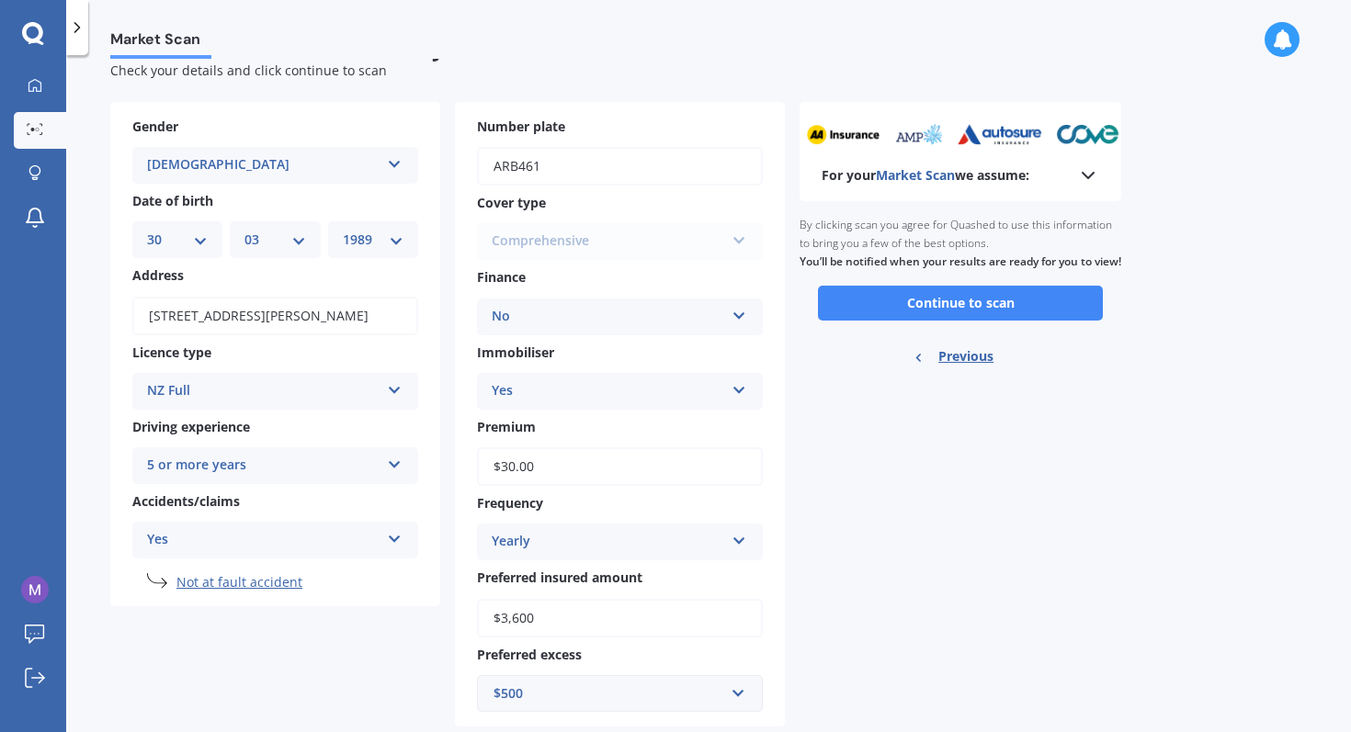
scroll to position [91, 0]
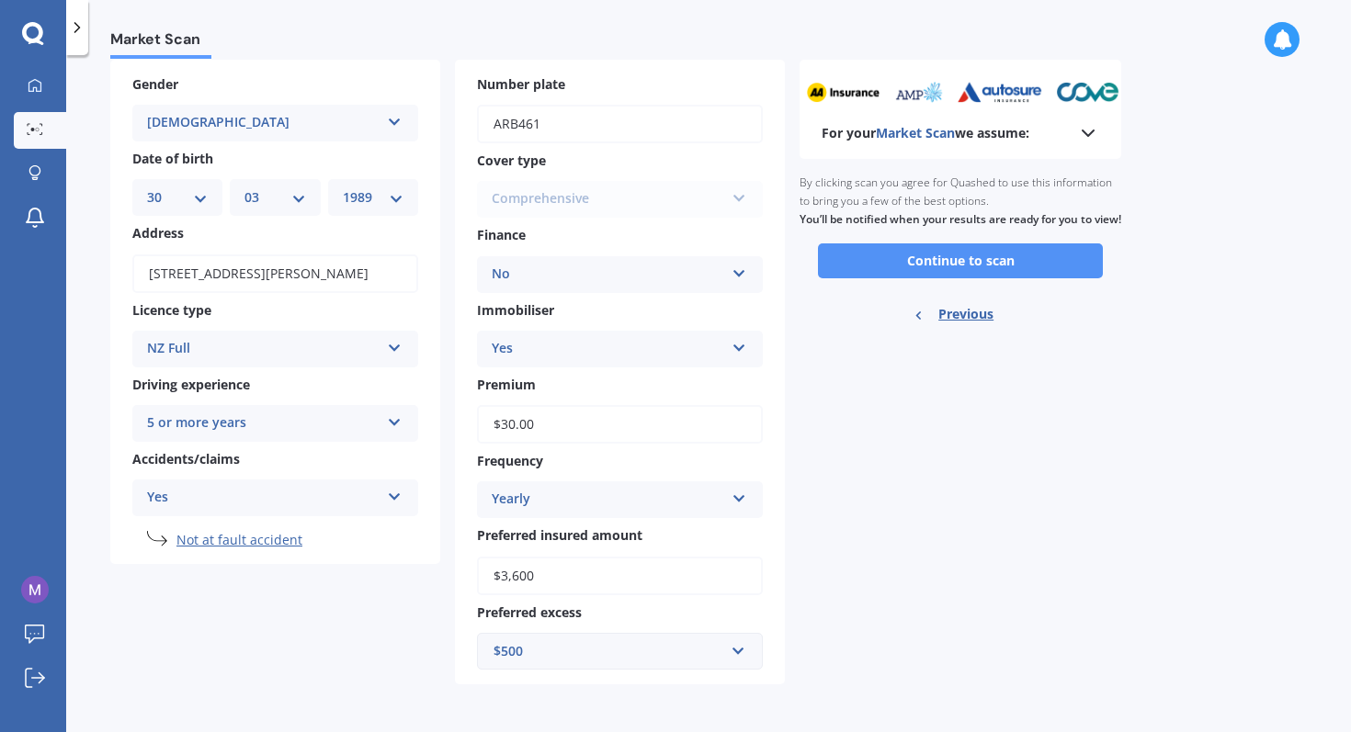
click at [885, 278] on button "Continue to scan" at bounding box center [960, 261] width 285 height 35
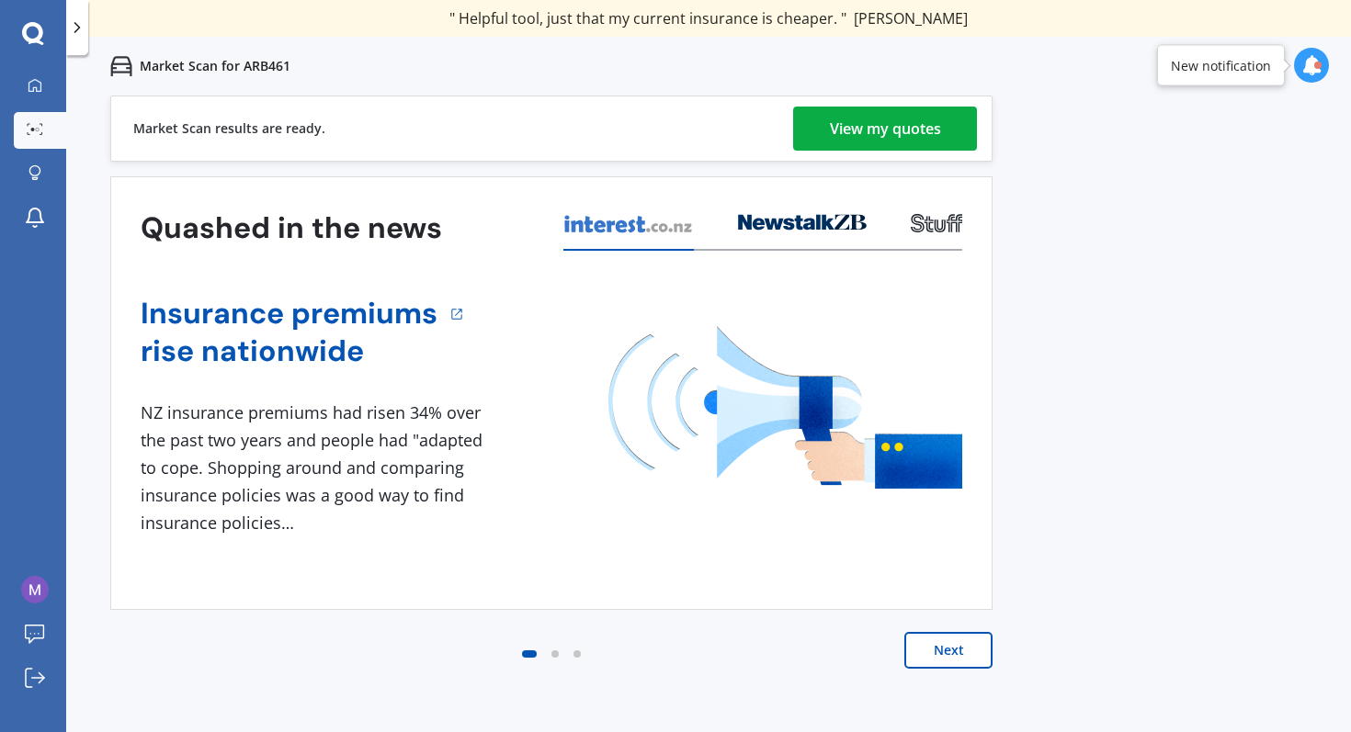
click at [941, 116] on link "View my quotes" at bounding box center [885, 129] width 184 height 44
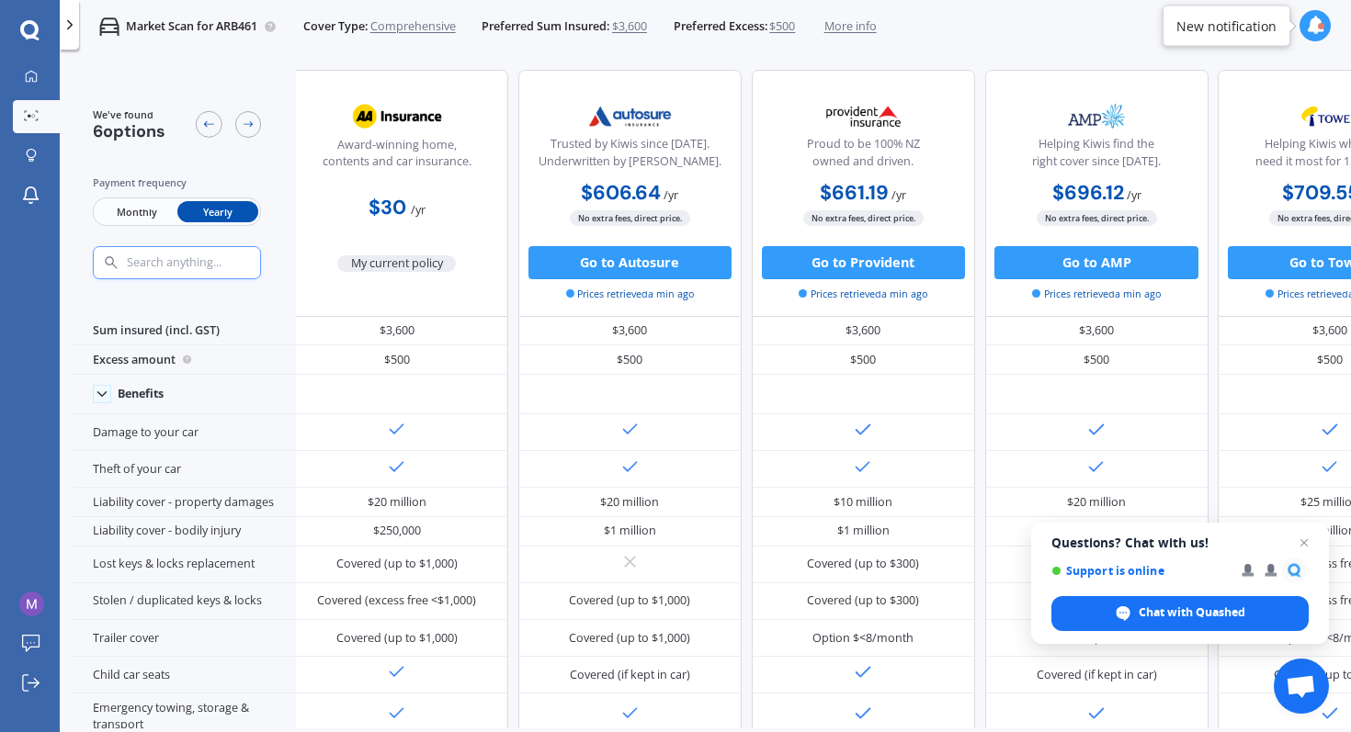
scroll to position [0, 16]
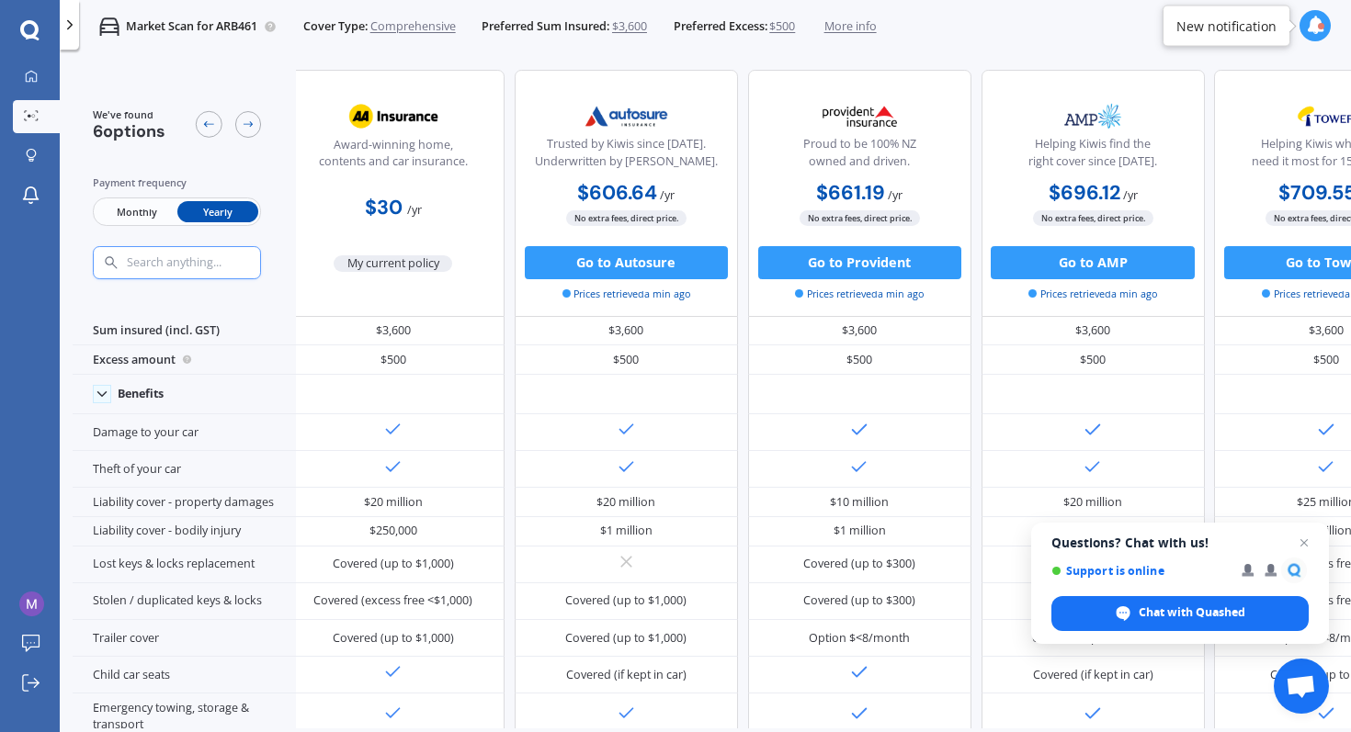
click at [392, 212] on b "$30" at bounding box center [384, 208] width 38 height 26
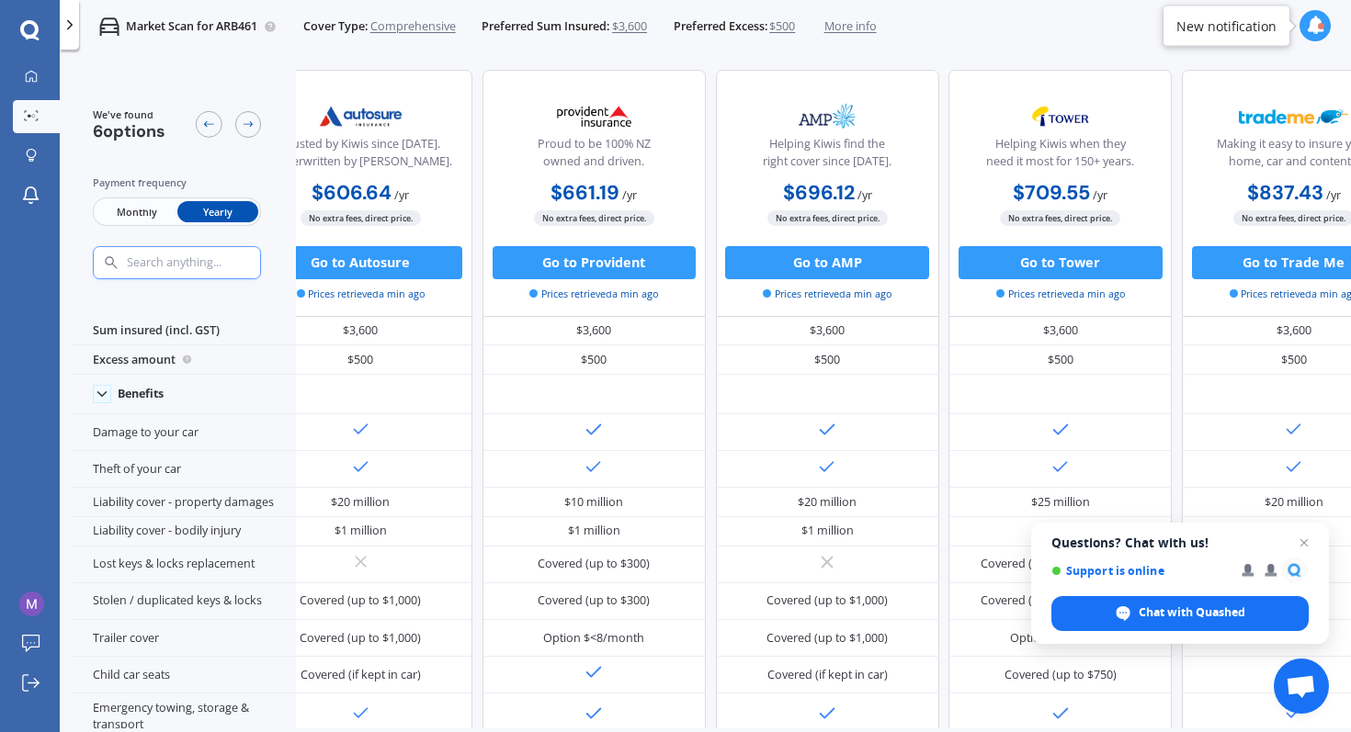
scroll to position [0, 380]
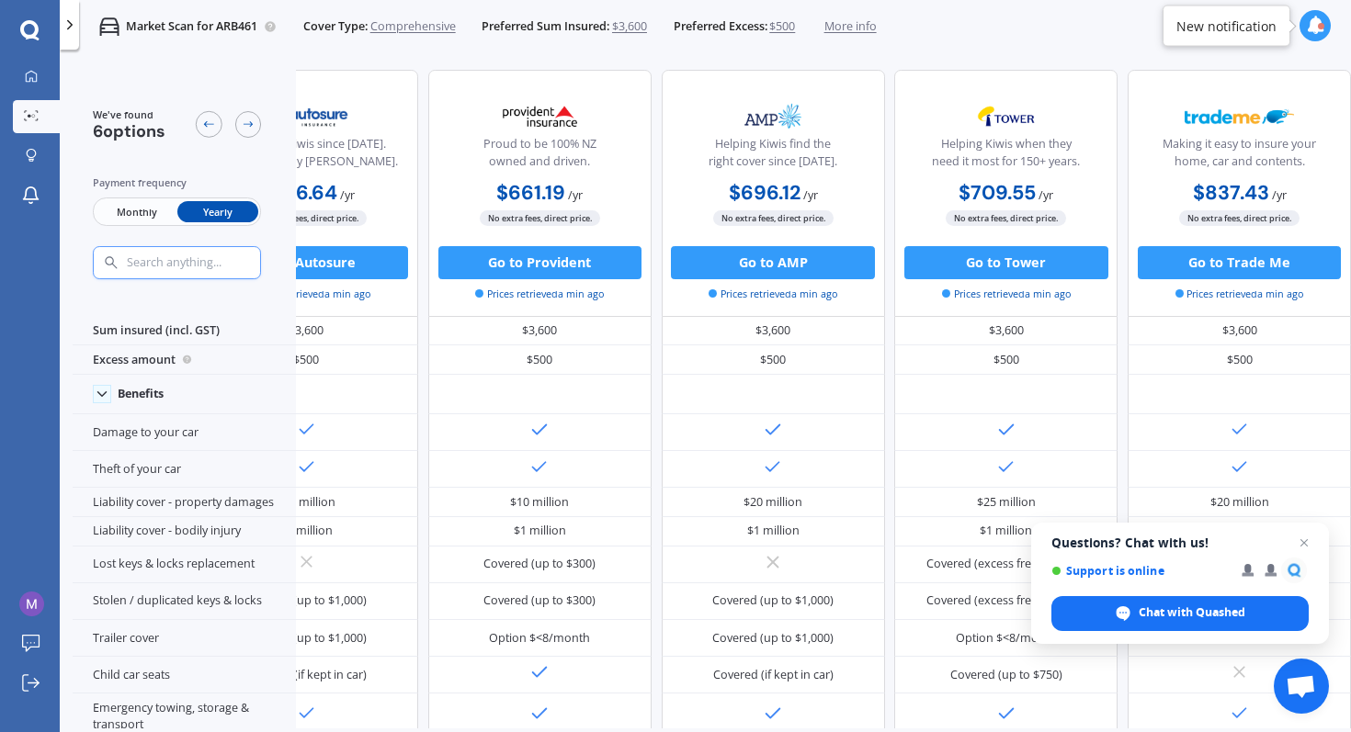
drag, startPoint x: 1065, startPoint y: 199, endPoint x: 928, endPoint y: 199, distance: 136.9
click at [928, 199] on div "$709.55 / yr $709.55 / yr $65.59 / mo" at bounding box center [1005, 193] width 223 height 32
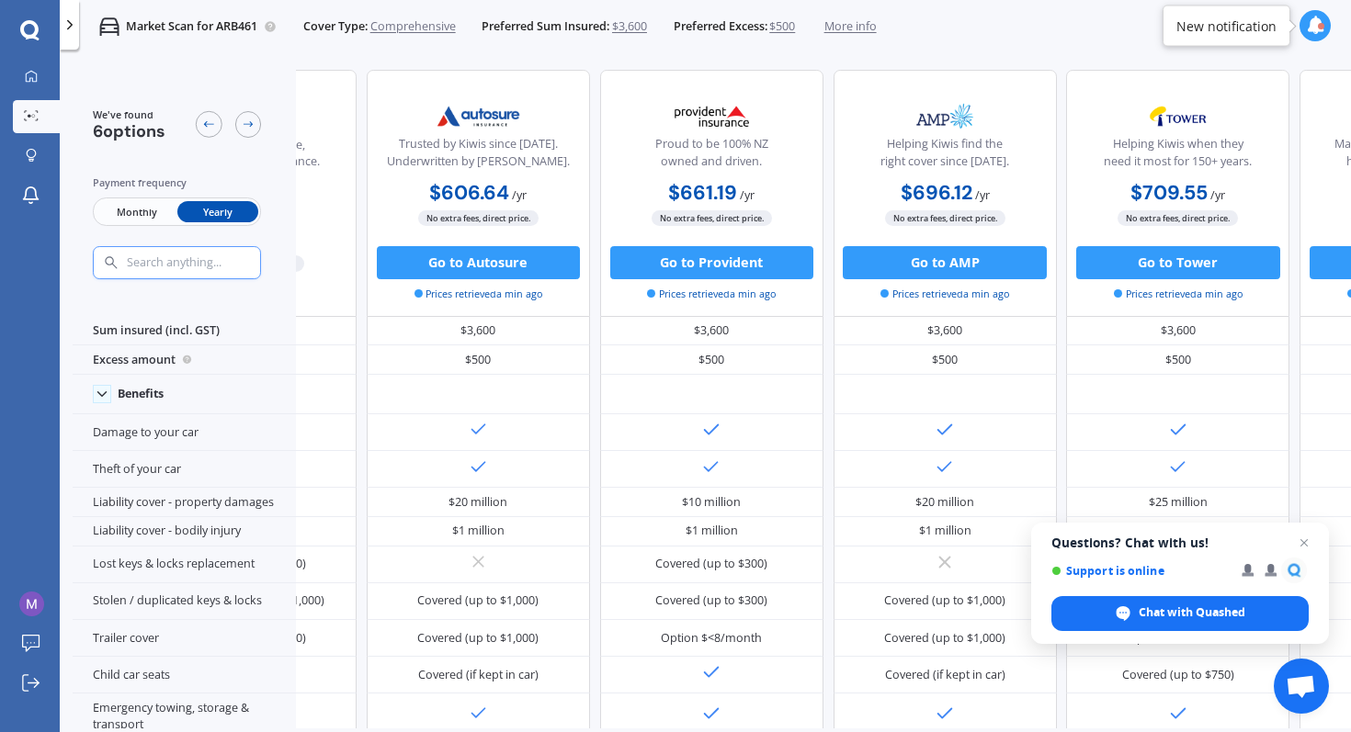
scroll to position [0, 0]
